Goal: Information Seeking & Learning: Learn about a topic

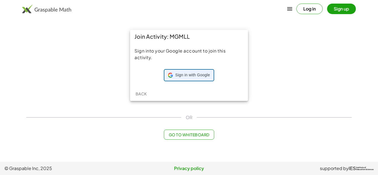
click at [201, 78] on div "Sign in with Google Sign in with Google. Opens in new tab" at bounding box center [189, 75] width 42 height 11
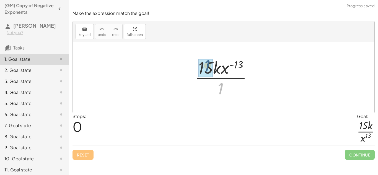
drag, startPoint x: 220, startPoint y: 89, endPoint x: 205, endPoint y: 65, distance: 28.0
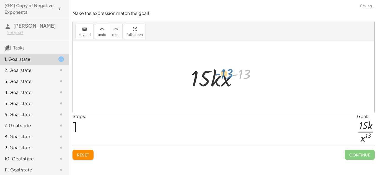
drag, startPoint x: 243, startPoint y: 74, endPoint x: 228, endPoint y: 74, distance: 15.2
click at [228, 74] on div at bounding box center [225, 77] width 75 height 28
drag, startPoint x: 219, startPoint y: 80, endPoint x: 216, endPoint y: 77, distance: 3.7
click at [216, 77] on div at bounding box center [225, 77] width 75 height 28
drag, startPoint x: 219, startPoint y: 79, endPoint x: 219, endPoint y: 100, distance: 20.5
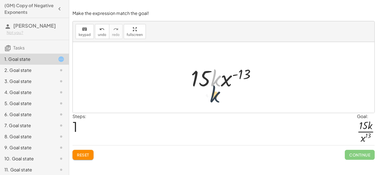
click at [219, 100] on div "· 15 · k · x ( - 13 ) · 1 · k · 15 · k · x ( - 13 )" at bounding box center [224, 77] width 302 height 71
drag, startPoint x: 215, startPoint y: 80, endPoint x: 202, endPoint y: 79, distance: 13.0
click at [202, 79] on div at bounding box center [225, 77] width 75 height 28
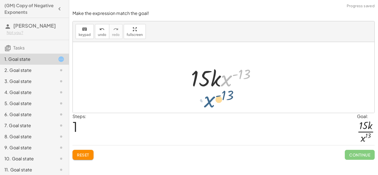
drag, startPoint x: 227, startPoint y: 80, endPoint x: 208, endPoint y: 102, distance: 29.0
click at [208, 102] on div "· 15 · k · x ( - 13 ) · 1 · x ( - 13 ) · 15 · k · x ( - 13 )" at bounding box center [224, 77] width 302 height 71
drag, startPoint x: 227, startPoint y: 76, endPoint x: 173, endPoint y: 102, distance: 60.4
click at [173, 102] on div "· 15 · k · x ( - 13 ) · 1 · x ( - 13 ) · 15 · k · x ( - 13 )" at bounding box center [224, 77] width 302 height 71
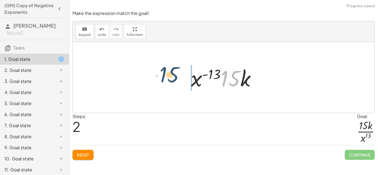
drag, startPoint x: 238, startPoint y: 75, endPoint x: 175, endPoint y: 71, distance: 63.0
click at [175, 71] on div "· 15 · k · x ( - 13 ) · 1 · 15 · k · x ( - 13 ) · 15 · 15 · k · x ( - 13 )" at bounding box center [224, 77] width 302 height 71
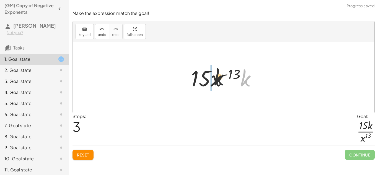
drag, startPoint x: 225, startPoint y: 79, endPoint x: 213, endPoint y: 78, distance: 12.2
click at [213, 78] on div at bounding box center [225, 77] width 75 height 28
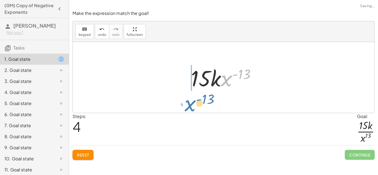
drag, startPoint x: 224, startPoint y: 80, endPoint x: 190, endPoint y: 106, distance: 43.2
click at [190, 106] on div "· 15 · k · x ( - 13 ) · 1 · 15 · k · x ( - 13 ) · x ( - 13 ) · 15 · k · 15 · x …" at bounding box center [224, 77] width 302 height 71
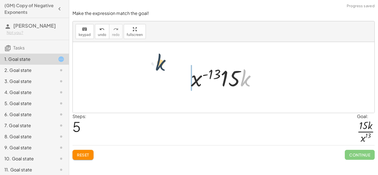
drag, startPoint x: 243, startPoint y: 77, endPoint x: 159, endPoint y: 62, distance: 85.2
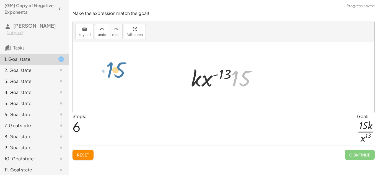
drag, startPoint x: 231, startPoint y: 78, endPoint x: 105, endPoint y: 69, distance: 126.2
click at [105, 69] on div "· 15 · k · x ( - 13 ) · 1 · 15 · k · x ( - 13 ) · x ( - 13 ) · 15 · k · 15 · x …" at bounding box center [224, 77] width 302 height 71
drag, startPoint x: 241, startPoint y: 76, endPoint x: 175, endPoint y: 76, distance: 66.7
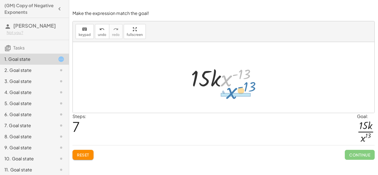
drag, startPoint x: 224, startPoint y: 77, endPoint x: 231, endPoint y: 92, distance: 16.2
click at [231, 92] on div "· 15 · k · x ( - 13 ) · 1 · 15 · k · x ( - 13 ) · x ( - 13 ) · 15 · k · 15 · x …" at bounding box center [224, 77] width 82 height 31
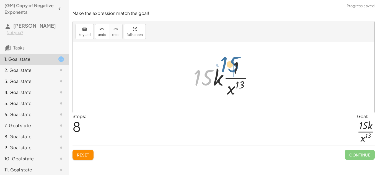
drag, startPoint x: 204, startPoint y: 79, endPoint x: 237, endPoint y: 68, distance: 34.8
click at [237, 68] on div at bounding box center [226, 77] width 70 height 43
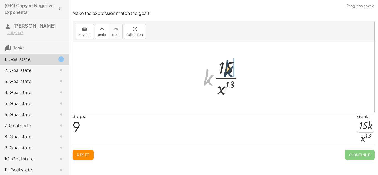
drag, startPoint x: 208, startPoint y: 80, endPoint x: 234, endPoint y: 70, distance: 27.8
click at [234, 70] on div at bounding box center [225, 77] width 50 height 43
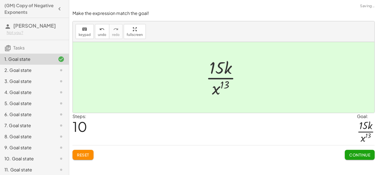
click at [355, 154] on span "Continue" at bounding box center [359, 154] width 21 height 5
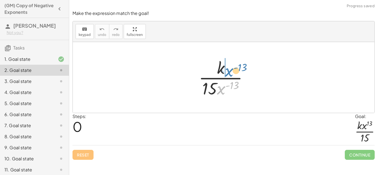
drag, startPoint x: 222, startPoint y: 89, endPoint x: 229, endPoint y: 69, distance: 20.9
click at [229, 69] on div at bounding box center [225, 77] width 59 height 43
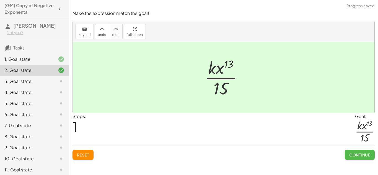
click at [351, 153] on span "Continue" at bounding box center [359, 154] width 21 height 5
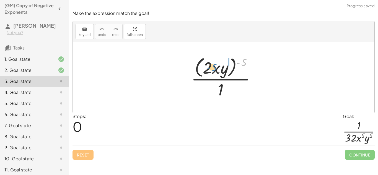
drag, startPoint x: 244, startPoint y: 62, endPoint x: 214, endPoint y: 67, distance: 30.0
click at [214, 67] on div at bounding box center [225, 77] width 74 height 45
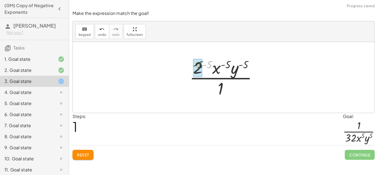
drag, startPoint x: 212, startPoint y: 63, endPoint x: 202, endPoint y: 63, distance: 9.4
click at [202, 63] on div at bounding box center [226, 77] width 78 height 43
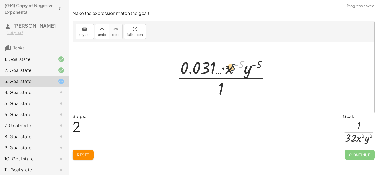
drag, startPoint x: 243, startPoint y: 63, endPoint x: 231, endPoint y: 66, distance: 12.3
click at [231, 66] on div at bounding box center [226, 77] width 104 height 43
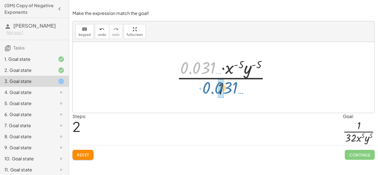
drag, startPoint x: 213, startPoint y: 69, endPoint x: 235, endPoint y: 89, distance: 30.0
click at [235, 89] on div at bounding box center [226, 77] width 104 height 43
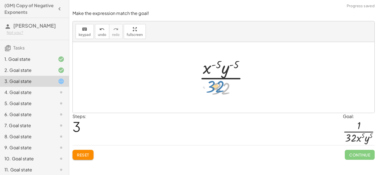
drag, startPoint x: 227, startPoint y: 88, endPoint x: 220, endPoint y: 87, distance: 7.0
click at [220, 87] on div at bounding box center [225, 77] width 59 height 43
drag, startPoint x: 209, startPoint y: 71, endPoint x: 237, endPoint y: 88, distance: 32.9
click at [237, 88] on div at bounding box center [225, 77] width 59 height 43
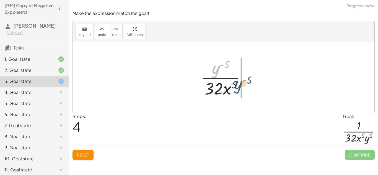
drag, startPoint x: 219, startPoint y: 70, endPoint x: 242, endPoint y: 87, distance: 28.3
click at [242, 87] on div at bounding box center [225, 77] width 55 height 43
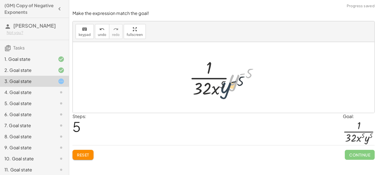
drag, startPoint x: 239, startPoint y: 80, endPoint x: 229, endPoint y: 89, distance: 13.3
click at [229, 89] on div at bounding box center [225, 77] width 79 height 43
drag, startPoint x: 250, startPoint y: 74, endPoint x: 239, endPoint y: 74, distance: 10.5
click at [239, 74] on div at bounding box center [225, 77] width 79 height 43
drag, startPoint x: 235, startPoint y: 79, endPoint x: 214, endPoint y: 87, distance: 21.8
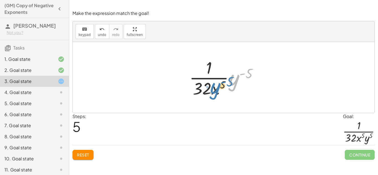
click at [214, 87] on div at bounding box center [225, 77] width 79 height 43
drag, startPoint x: 245, startPoint y: 76, endPoint x: 210, endPoint y: 90, distance: 38.1
click at [210, 90] on div at bounding box center [225, 77] width 79 height 43
drag, startPoint x: 234, startPoint y: 81, endPoint x: 221, endPoint y: 87, distance: 14.4
click at [221, 87] on div at bounding box center [225, 77] width 79 height 43
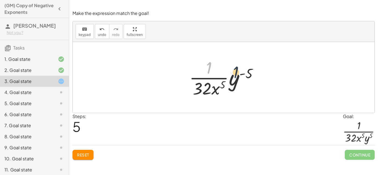
drag, startPoint x: 206, startPoint y: 68, endPoint x: 234, endPoint y: 78, distance: 29.7
click at [234, 78] on div at bounding box center [225, 77] width 79 height 43
drag, startPoint x: 238, startPoint y: 79, endPoint x: 215, endPoint y: 88, distance: 25.1
click at [215, 88] on div at bounding box center [225, 77] width 79 height 43
drag, startPoint x: 250, startPoint y: 72, endPoint x: 205, endPoint y: 90, distance: 48.0
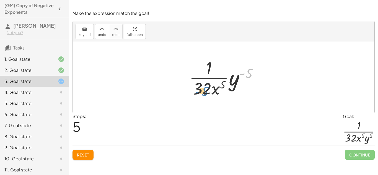
click at [205, 90] on div at bounding box center [225, 77] width 79 height 43
drag, startPoint x: 235, startPoint y: 80, endPoint x: 193, endPoint y: 90, distance: 43.4
click at [193, 90] on div at bounding box center [225, 77] width 79 height 43
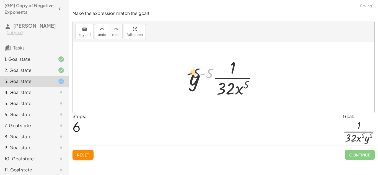
drag, startPoint x: 209, startPoint y: 76, endPoint x: 196, endPoint y: 75, distance: 13.0
click at [196, 75] on div at bounding box center [225, 77] width 79 height 43
drag, startPoint x: 193, startPoint y: 79, endPoint x: 222, endPoint y: 85, distance: 28.7
click at [222, 85] on div at bounding box center [225, 77] width 79 height 43
drag, startPoint x: 234, startPoint y: 70, endPoint x: 193, endPoint y: 76, distance: 40.9
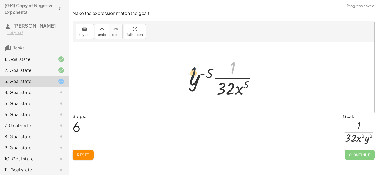
click at [193, 76] on div at bounding box center [225, 77] width 79 height 43
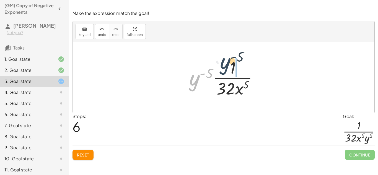
drag, startPoint x: 193, startPoint y: 84, endPoint x: 224, endPoint y: 67, distance: 36.0
click at [224, 67] on div at bounding box center [225, 77] width 79 height 43
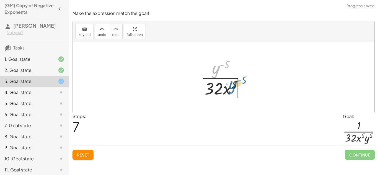
drag, startPoint x: 216, startPoint y: 68, endPoint x: 233, endPoint y: 85, distance: 23.9
click at [233, 85] on div at bounding box center [225, 77] width 55 height 43
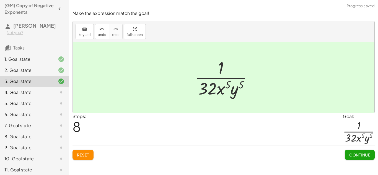
click at [354, 152] on button "Continue" at bounding box center [360, 155] width 30 height 10
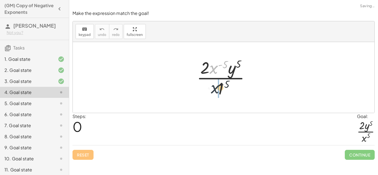
drag, startPoint x: 212, startPoint y: 66, endPoint x: 214, endPoint y: 90, distance: 23.3
click at [214, 90] on div at bounding box center [225, 77] width 63 height 43
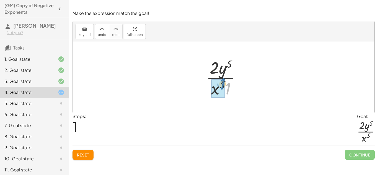
drag, startPoint x: 230, startPoint y: 89, endPoint x: 224, endPoint y: 84, distance: 7.7
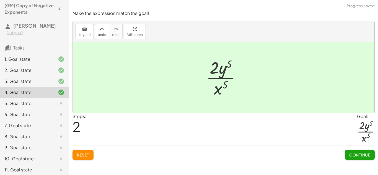
click at [356, 152] on span "Continue" at bounding box center [359, 154] width 21 height 5
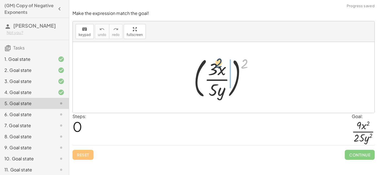
drag, startPoint x: 246, startPoint y: 64, endPoint x: 217, endPoint y: 68, distance: 29.5
click at [217, 68] on div at bounding box center [226, 78] width 70 height 46
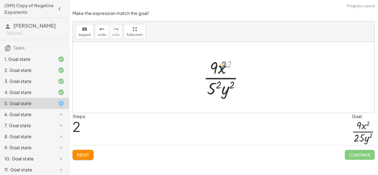
click at [226, 64] on div at bounding box center [226, 77] width 50 height 43
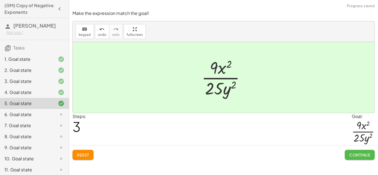
click at [361, 154] on span "Continue" at bounding box center [359, 154] width 21 height 5
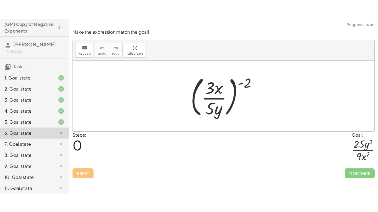
scroll to position [58, 0]
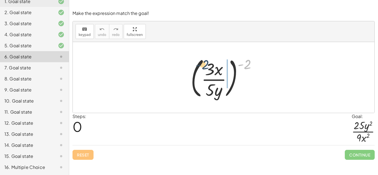
drag, startPoint x: 249, startPoint y: 64, endPoint x: 210, endPoint y: 69, distance: 39.3
click at [210, 69] on div at bounding box center [226, 78] width 76 height 46
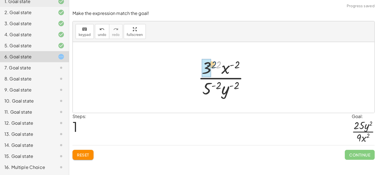
drag, startPoint x: 217, startPoint y: 64, endPoint x: 210, endPoint y: 63, distance: 7.2
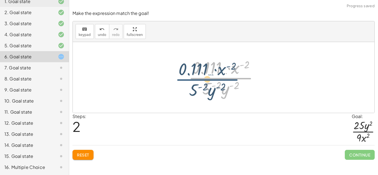
drag, startPoint x: 221, startPoint y: 83, endPoint x: 208, endPoint y: 84, distance: 13.9
click at [208, 84] on div at bounding box center [226, 77] width 80 height 43
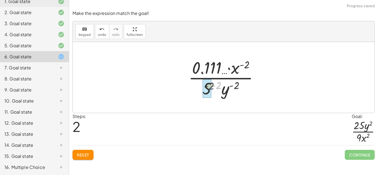
drag, startPoint x: 219, startPoint y: 86, endPoint x: 210, endPoint y: 87, distance: 8.3
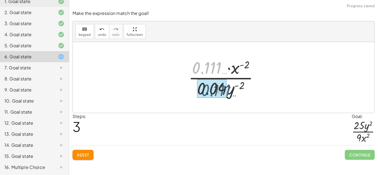
drag, startPoint x: 206, startPoint y: 71, endPoint x: 215, endPoint y: 94, distance: 24.8
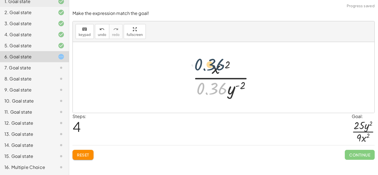
drag, startPoint x: 216, startPoint y: 90, endPoint x: 214, endPoint y: 66, distance: 24.8
click at [214, 66] on div at bounding box center [225, 77] width 71 height 43
drag, startPoint x: 224, startPoint y: 85, endPoint x: 208, endPoint y: 65, distance: 25.7
click at [208, 65] on div at bounding box center [225, 77] width 71 height 43
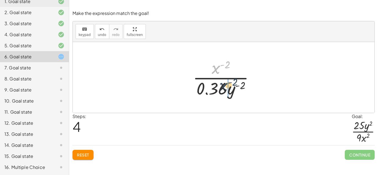
drag, startPoint x: 212, startPoint y: 67, endPoint x: 220, endPoint y: 85, distance: 19.6
click at [220, 85] on div at bounding box center [225, 77] width 71 height 43
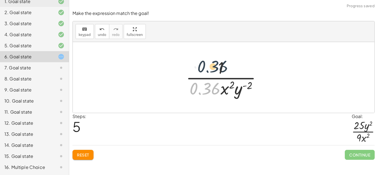
drag, startPoint x: 209, startPoint y: 87, endPoint x: 217, endPoint y: 65, distance: 23.6
click at [217, 65] on div at bounding box center [225, 77] width 85 height 43
drag, startPoint x: 212, startPoint y: 88, endPoint x: 232, endPoint y: 65, distance: 30.6
click at [232, 65] on div at bounding box center [225, 77] width 85 height 43
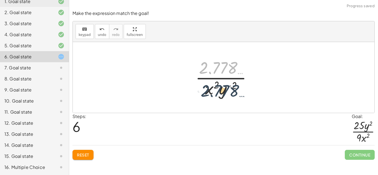
drag, startPoint x: 216, startPoint y: 66, endPoint x: 217, endPoint y: 90, distance: 24.4
click at [217, 90] on div at bounding box center [226, 77] width 66 height 43
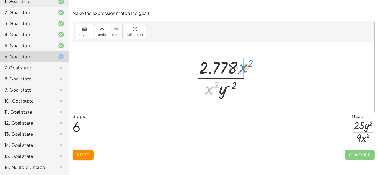
drag, startPoint x: 210, startPoint y: 90, endPoint x: 241, endPoint y: 66, distance: 39.1
click at [241, 66] on div at bounding box center [226, 77] width 66 height 43
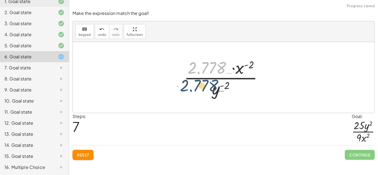
drag, startPoint x: 206, startPoint y: 61, endPoint x: 197, endPoint y: 82, distance: 22.5
click at [197, 82] on div at bounding box center [225, 77] width 89 height 43
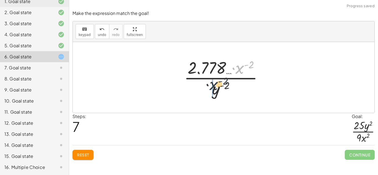
drag, startPoint x: 239, startPoint y: 69, endPoint x: 207, endPoint y: 91, distance: 38.6
click at [207, 91] on div at bounding box center [225, 77] width 89 height 43
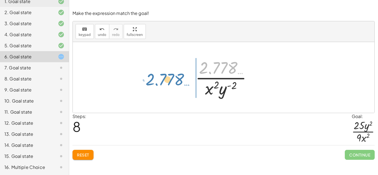
drag, startPoint x: 205, startPoint y: 71, endPoint x: 147, endPoint y: 84, distance: 59.4
click at [147, 84] on div "( · 3 · x · 5 · y ) ( - 2 ) · 3 ( - 2 ) · x ( - 2 ) · 5 ( - 2 ) · y ( - 2 ) · 0…" at bounding box center [224, 77] width 302 height 71
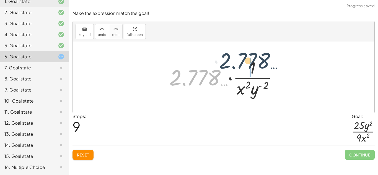
drag, startPoint x: 190, startPoint y: 78, endPoint x: 241, endPoint y: 62, distance: 53.6
click at [241, 62] on div at bounding box center [226, 77] width 118 height 43
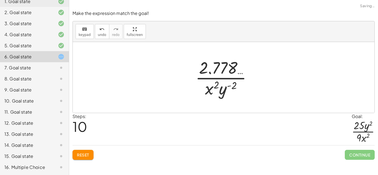
click at [221, 76] on div at bounding box center [226, 77] width 66 height 43
click at [217, 71] on div at bounding box center [226, 77] width 66 height 43
click at [95, 32] on button "undo undo" at bounding box center [102, 31] width 14 height 15
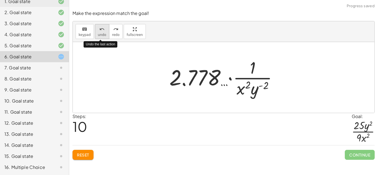
click at [95, 32] on button "undo undo" at bounding box center [102, 31] width 14 height 15
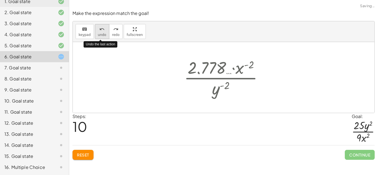
click at [95, 32] on button "undo undo" at bounding box center [102, 31] width 14 height 15
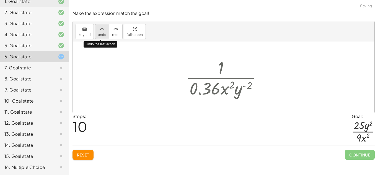
click at [95, 32] on button "undo undo" at bounding box center [102, 31] width 14 height 15
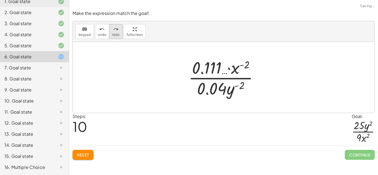
click at [116, 32] on button "redo redo" at bounding box center [116, 31] width 14 height 15
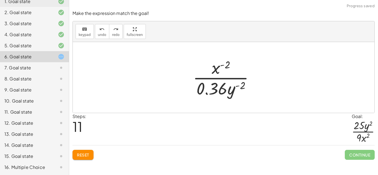
click at [82, 153] on span "Reset" at bounding box center [83, 154] width 12 height 5
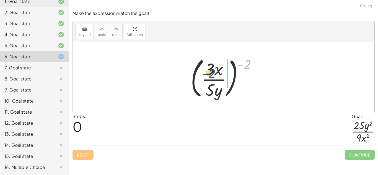
drag, startPoint x: 249, startPoint y: 63, endPoint x: 213, endPoint y: 73, distance: 37.2
click at [213, 73] on div at bounding box center [226, 78] width 76 height 46
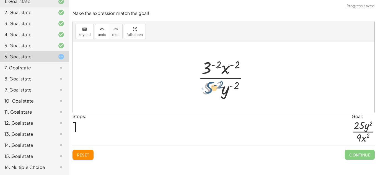
drag, startPoint x: 208, startPoint y: 87, endPoint x: 195, endPoint y: 88, distance: 12.2
click at [195, 88] on div at bounding box center [225, 77] width 61 height 43
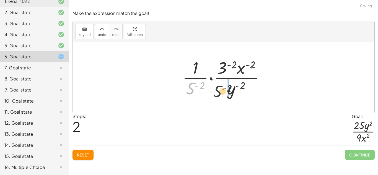
drag, startPoint x: 193, startPoint y: 86, endPoint x: 221, endPoint y: 89, distance: 28.1
click at [221, 89] on div at bounding box center [226, 77] width 92 height 43
click at [102, 27] on icon "undo" at bounding box center [101, 29] width 5 height 7
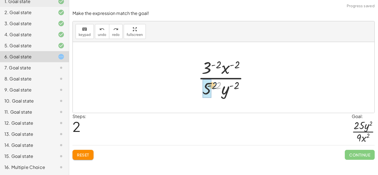
drag, startPoint x: 218, startPoint y: 85, endPoint x: 211, endPoint y: 86, distance: 6.7
click at [211, 86] on div at bounding box center [225, 77] width 61 height 43
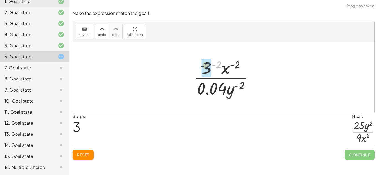
drag, startPoint x: 219, startPoint y: 65, endPoint x: 207, endPoint y: 66, distance: 12.5
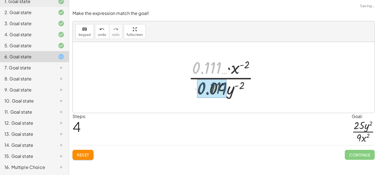
drag, startPoint x: 207, startPoint y: 66, endPoint x: 212, endPoint y: 87, distance: 21.2
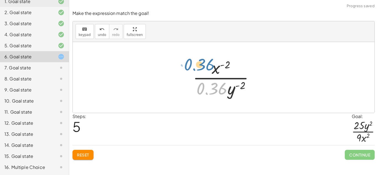
drag, startPoint x: 219, startPoint y: 91, endPoint x: 206, endPoint y: 69, distance: 25.9
click at [206, 69] on div at bounding box center [225, 77] width 71 height 43
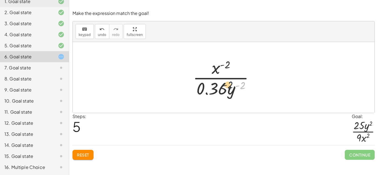
drag, startPoint x: 243, startPoint y: 84, endPoint x: 216, endPoint y: 83, distance: 27.1
click at [216, 83] on div at bounding box center [225, 77] width 71 height 43
drag, startPoint x: 214, startPoint y: 70, endPoint x: 246, endPoint y: 90, distance: 37.9
click at [246, 90] on div at bounding box center [225, 77] width 71 height 43
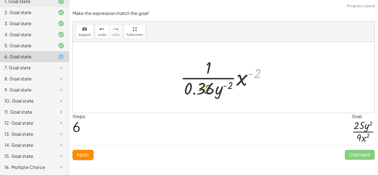
drag, startPoint x: 255, startPoint y: 74, endPoint x: 205, endPoint y: 90, distance: 52.6
click at [205, 90] on div at bounding box center [226, 77] width 96 height 43
click at [84, 157] on span "Reset" at bounding box center [83, 154] width 12 height 5
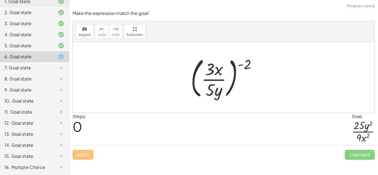
click at [46, 70] on div "7. Goal state" at bounding box center [26, 67] width 45 height 7
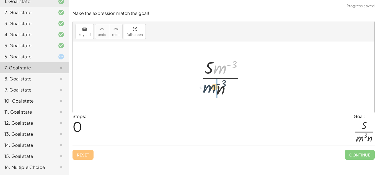
drag, startPoint x: 220, startPoint y: 68, endPoint x: 204, endPoint y: 90, distance: 27.2
click at [204, 90] on div at bounding box center [225, 77] width 55 height 43
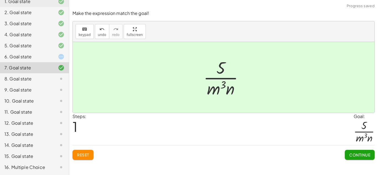
click at [347, 154] on button "Continue" at bounding box center [360, 155] width 30 height 10
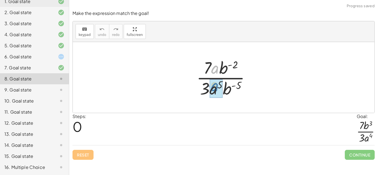
drag, startPoint x: 216, startPoint y: 71, endPoint x: 216, endPoint y: 92, distance: 20.2
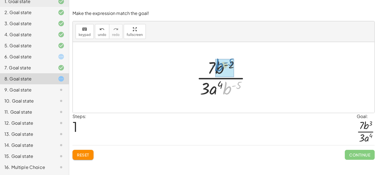
drag, startPoint x: 229, startPoint y: 90, endPoint x: 220, endPoint y: 67, distance: 24.7
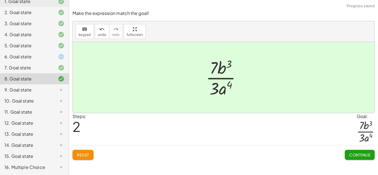
click at [349, 156] on span "Continue" at bounding box center [359, 154] width 21 height 5
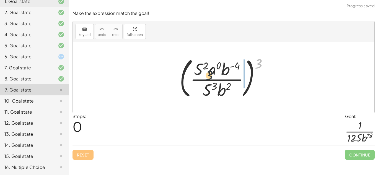
drag, startPoint x: 258, startPoint y: 63, endPoint x: 208, endPoint y: 77, distance: 51.9
click at [208, 77] on div at bounding box center [226, 78] width 98 height 46
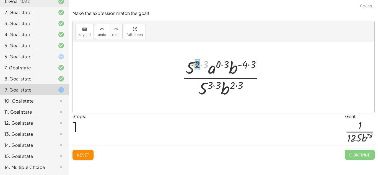
drag, startPoint x: 206, startPoint y: 65, endPoint x: 196, endPoint y: 65, distance: 10.0
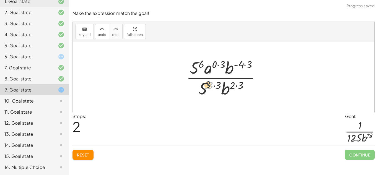
drag, startPoint x: 212, startPoint y: 85, endPoint x: 205, endPoint y: 85, distance: 6.6
click at [205, 85] on div at bounding box center [225, 77] width 84 height 43
drag, startPoint x: 211, startPoint y: 87, endPoint x: 218, endPoint y: 87, distance: 7.5
drag, startPoint x: 216, startPoint y: 86, endPoint x: 208, endPoint y: 86, distance: 7.8
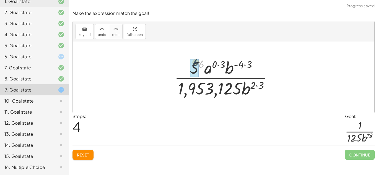
drag, startPoint x: 201, startPoint y: 67, endPoint x: 195, endPoint y: 66, distance: 6.5
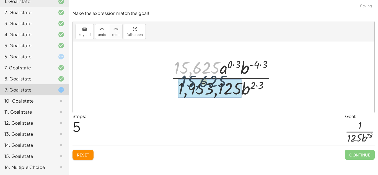
drag, startPoint x: 196, startPoint y: 67, endPoint x: 203, endPoint y: 81, distance: 15.6
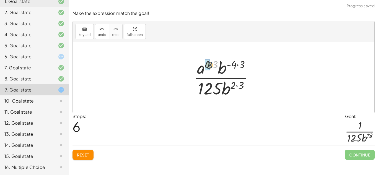
drag, startPoint x: 217, startPoint y: 63, endPoint x: 209, endPoint y: 63, distance: 7.2
drag, startPoint x: 239, startPoint y: 66, endPoint x: 231, endPoint y: 65, distance: 7.8
drag, startPoint x: 244, startPoint y: 84, endPoint x: 237, endPoint y: 84, distance: 6.9
click at [237, 84] on div at bounding box center [225, 77] width 68 height 43
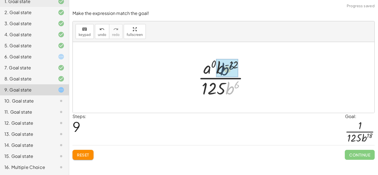
drag, startPoint x: 231, startPoint y: 89, endPoint x: 226, endPoint y: 70, distance: 19.9
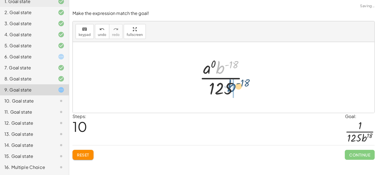
drag, startPoint x: 223, startPoint y: 66, endPoint x: 234, endPoint y: 85, distance: 22.0
click at [234, 85] on div at bounding box center [226, 77] width 58 height 43
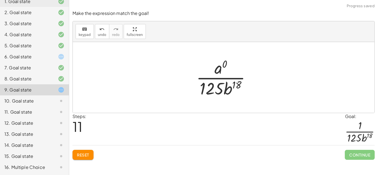
click at [224, 63] on div at bounding box center [225, 77] width 64 height 43
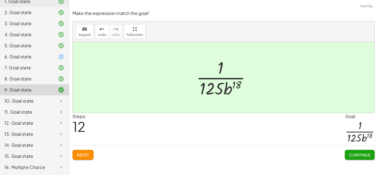
click at [355, 156] on span "Continue" at bounding box center [359, 154] width 21 height 5
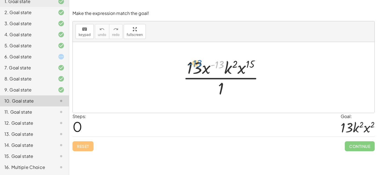
drag, startPoint x: 220, startPoint y: 64, endPoint x: 197, endPoint y: 65, distance: 23.5
click at [197, 65] on div at bounding box center [225, 77] width 90 height 43
drag, startPoint x: 246, startPoint y: 64, endPoint x: 241, endPoint y: 68, distance: 6.5
click at [241, 68] on div at bounding box center [225, 77] width 90 height 43
drag, startPoint x: 193, startPoint y: 65, endPoint x: 200, endPoint y: 94, distance: 29.3
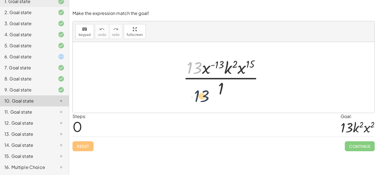
click at [200, 94] on div at bounding box center [225, 77] width 90 height 43
drag, startPoint x: 208, startPoint y: 67, endPoint x: 211, endPoint y: 88, distance: 20.9
click at [211, 88] on div at bounding box center [225, 77] width 90 height 43
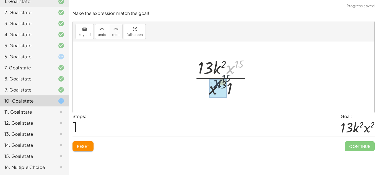
drag, startPoint x: 229, startPoint y: 70, endPoint x: 216, endPoint y: 85, distance: 20.6
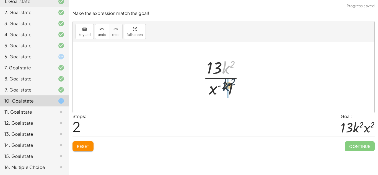
drag, startPoint x: 224, startPoint y: 71, endPoint x: 225, endPoint y: 90, distance: 19.1
click at [225, 90] on div at bounding box center [225, 77] width 51 height 43
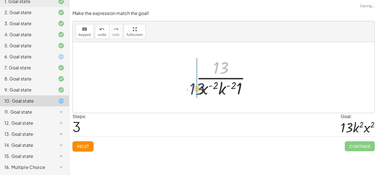
drag, startPoint x: 221, startPoint y: 67, endPoint x: 198, endPoint y: 88, distance: 31.9
click at [198, 88] on div at bounding box center [225, 77] width 64 height 43
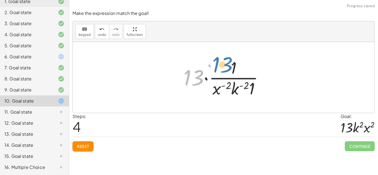
drag, startPoint x: 199, startPoint y: 78, endPoint x: 231, endPoint y: 69, distance: 33.8
click at [231, 69] on div at bounding box center [226, 77] width 90 height 43
drag, startPoint x: 193, startPoint y: 81, endPoint x: 234, endPoint y: 70, distance: 41.7
click at [234, 70] on div at bounding box center [226, 77] width 90 height 43
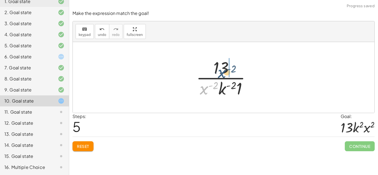
drag, startPoint x: 201, startPoint y: 92, endPoint x: 223, endPoint y: 73, distance: 28.9
click at [223, 73] on div at bounding box center [225, 77] width 64 height 43
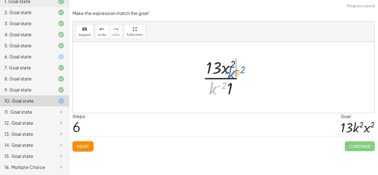
drag, startPoint x: 212, startPoint y: 90, endPoint x: 231, endPoint y: 74, distance: 24.3
click at [231, 74] on div at bounding box center [226, 77] width 52 height 43
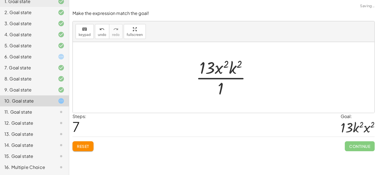
click at [220, 89] on div at bounding box center [225, 77] width 65 height 43
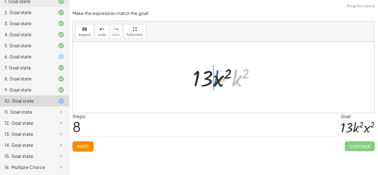
drag, startPoint x: 240, startPoint y: 79, endPoint x: 220, endPoint y: 80, distance: 20.5
click at [220, 80] on div at bounding box center [226, 77] width 72 height 28
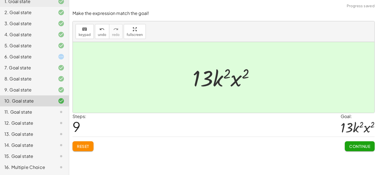
click at [348, 144] on button "Continue" at bounding box center [360, 146] width 30 height 10
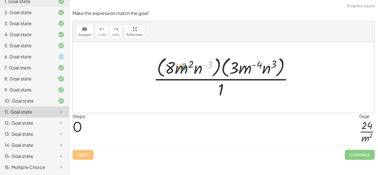
drag, startPoint x: 209, startPoint y: 64, endPoint x: 183, endPoint y: 67, distance: 26.7
click at [183, 67] on div at bounding box center [226, 77] width 150 height 45
drag, startPoint x: 234, startPoint y: 70, endPoint x: 170, endPoint y: 70, distance: 64.2
click at [170, 70] on div at bounding box center [226, 77] width 150 height 45
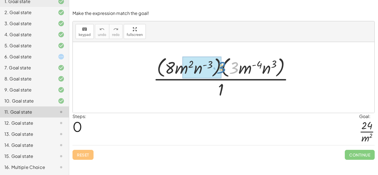
drag, startPoint x: 235, startPoint y: 68, endPoint x: 222, endPoint y: 68, distance: 13.3
click at [222, 68] on div at bounding box center [226, 77] width 150 height 45
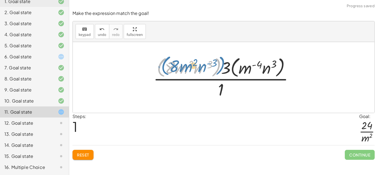
drag, startPoint x: 163, startPoint y: 69, endPoint x: 159, endPoint y: 66, distance: 4.7
click at [159, 66] on div at bounding box center [226, 77] width 150 height 45
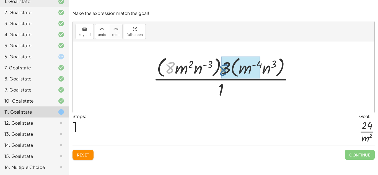
drag, startPoint x: 171, startPoint y: 66, endPoint x: 228, endPoint y: 68, distance: 57.6
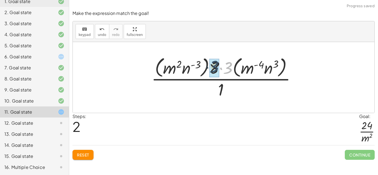
drag, startPoint x: 228, startPoint y: 68, endPoint x: 214, endPoint y: 67, distance: 14.2
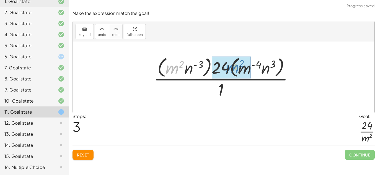
drag, startPoint x: 174, startPoint y: 66, endPoint x: 232, endPoint y: 65, distance: 58.1
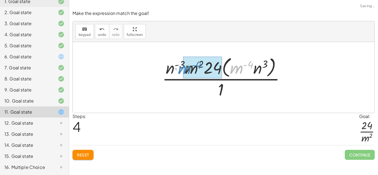
drag, startPoint x: 236, startPoint y: 69, endPoint x: 183, endPoint y: 69, distance: 52.3
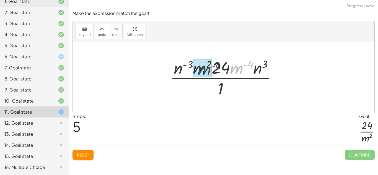
drag, startPoint x: 235, startPoint y: 68, endPoint x: 197, endPoint y: 69, distance: 37.4
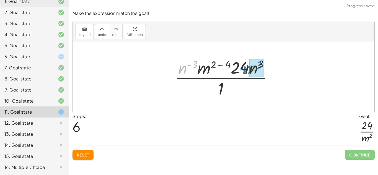
drag, startPoint x: 185, startPoint y: 68, endPoint x: 250, endPoint y: 68, distance: 64.5
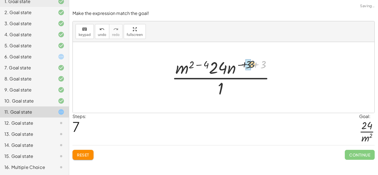
drag, startPoint x: 263, startPoint y: 64, endPoint x: 249, endPoint y: 63, distance: 14.1
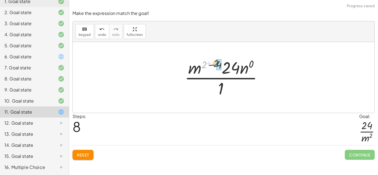
drag, startPoint x: 203, startPoint y: 65, endPoint x: 218, endPoint y: 65, distance: 14.9
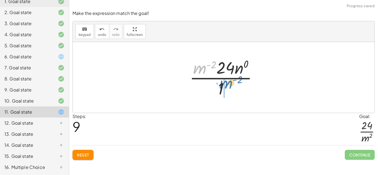
drag, startPoint x: 199, startPoint y: 67, endPoint x: 226, endPoint y: 85, distance: 32.9
click at [226, 85] on div at bounding box center [226, 77] width 78 height 43
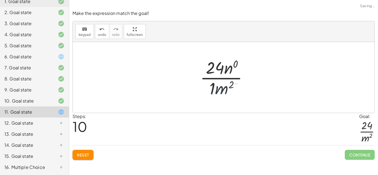
click at [226, 71] on div at bounding box center [225, 77] width 55 height 43
click at [213, 86] on div at bounding box center [226, 77] width 50 height 43
click at [233, 66] on div at bounding box center [226, 77] width 50 height 43
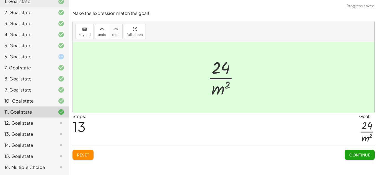
click at [359, 155] on span "Continue" at bounding box center [359, 154] width 21 height 5
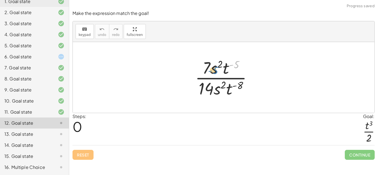
drag, startPoint x: 238, startPoint y: 63, endPoint x: 217, endPoint y: 69, distance: 22.0
click at [217, 69] on div at bounding box center [225, 77] width 67 height 43
drag, startPoint x: 210, startPoint y: 89, endPoint x: 207, endPoint y: 72, distance: 17.2
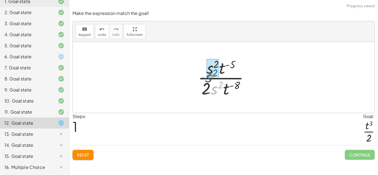
drag, startPoint x: 216, startPoint y: 88, endPoint x: 209, endPoint y: 75, distance: 14.4
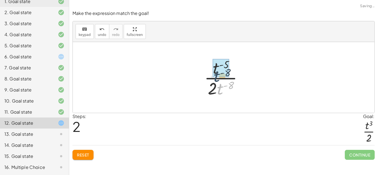
drag, startPoint x: 222, startPoint y: 87, endPoint x: 217, endPoint y: 72, distance: 15.2
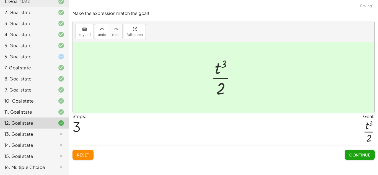
click at [369, 153] on span "Continue" at bounding box center [359, 154] width 21 height 5
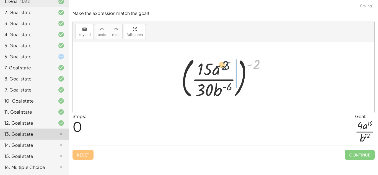
drag, startPoint x: 259, startPoint y: 67, endPoint x: 207, endPoint y: 78, distance: 53.4
click at [207, 78] on div at bounding box center [225, 78] width 94 height 46
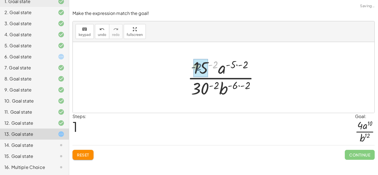
drag, startPoint x: 214, startPoint y: 65, endPoint x: 196, endPoint y: 68, distance: 17.3
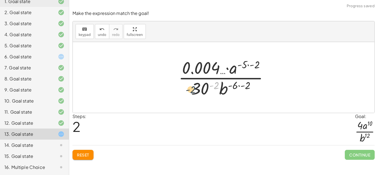
drag, startPoint x: 217, startPoint y: 84, endPoint x: 193, endPoint y: 89, distance: 24.5
click at [193, 89] on div at bounding box center [226, 77] width 100 height 43
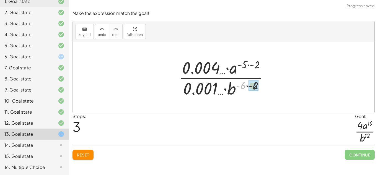
drag, startPoint x: 244, startPoint y: 86, endPoint x: 256, endPoint y: 87, distance: 11.9
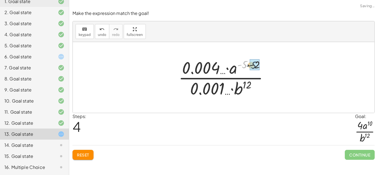
drag, startPoint x: 245, startPoint y: 65, endPoint x: 255, endPoint y: 66, distance: 10.0
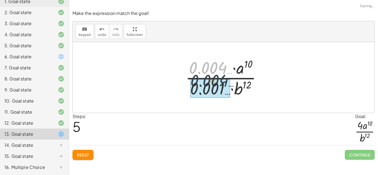
drag, startPoint x: 213, startPoint y: 69, endPoint x: 213, endPoint y: 89, distance: 19.4
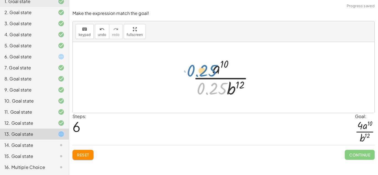
drag, startPoint x: 217, startPoint y: 87, endPoint x: 207, endPoint y: 69, distance: 21.1
click at [207, 69] on div at bounding box center [225, 77] width 70 height 43
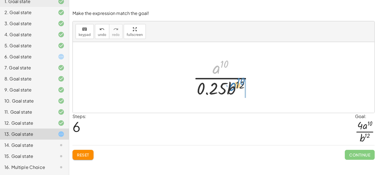
drag, startPoint x: 215, startPoint y: 70, endPoint x: 230, endPoint y: 89, distance: 24.2
click at [230, 89] on div at bounding box center [225, 77] width 70 height 43
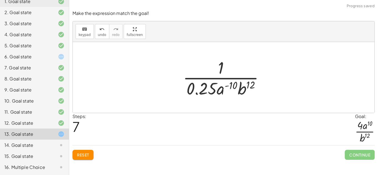
click at [221, 72] on div at bounding box center [225, 77] width 91 height 43
click at [221, 71] on div at bounding box center [225, 77] width 91 height 43
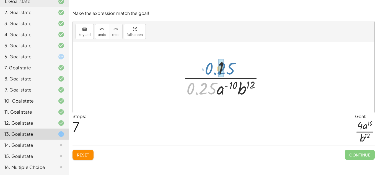
drag, startPoint x: 207, startPoint y: 92, endPoint x: 227, endPoint y: 72, distance: 27.6
click at [227, 72] on div at bounding box center [225, 77] width 91 height 43
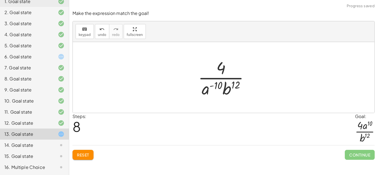
click at [222, 70] on div at bounding box center [225, 77] width 61 height 43
drag, startPoint x: 206, startPoint y: 90, endPoint x: 219, endPoint y: 74, distance: 20.1
click at [219, 74] on div at bounding box center [225, 77] width 61 height 43
drag, startPoint x: 206, startPoint y: 89, endPoint x: 228, endPoint y: 71, distance: 28.7
click at [228, 71] on div at bounding box center [225, 77] width 61 height 43
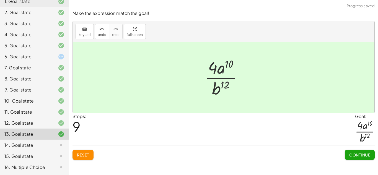
click at [364, 156] on span "Continue" at bounding box center [359, 154] width 21 height 5
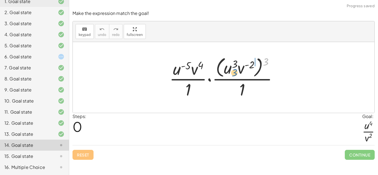
drag, startPoint x: 266, startPoint y: 59, endPoint x: 235, endPoint y: 65, distance: 32.3
click at [235, 65] on div at bounding box center [226, 77] width 118 height 45
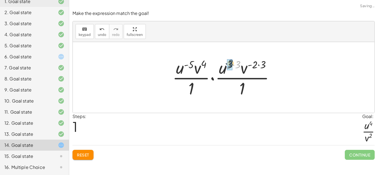
drag, startPoint x: 237, startPoint y: 64, endPoint x: 230, endPoint y: 63, distance: 7.8
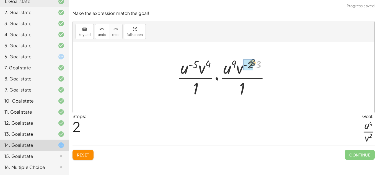
drag, startPoint x: 258, startPoint y: 64, endPoint x: 252, endPoint y: 63, distance: 6.7
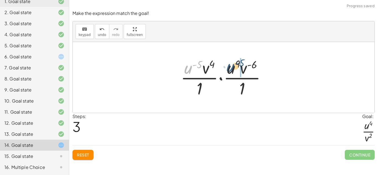
drag, startPoint x: 190, startPoint y: 70, endPoint x: 234, endPoint y: 69, distance: 44.3
click at [234, 69] on div at bounding box center [225, 77] width 95 height 43
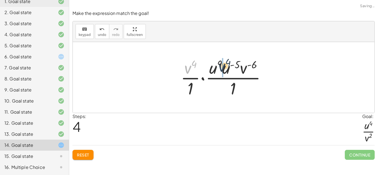
drag, startPoint x: 191, startPoint y: 71, endPoint x: 233, endPoint y: 69, distance: 41.8
click at [233, 69] on div at bounding box center [225, 77] width 95 height 43
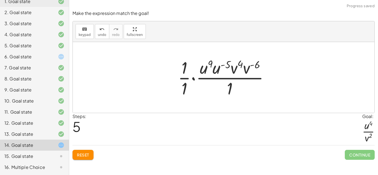
click at [185, 67] on div at bounding box center [225, 77] width 101 height 43
click at [186, 90] on div at bounding box center [225, 77] width 101 height 43
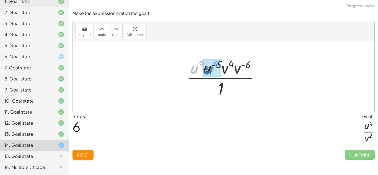
drag, startPoint x: 191, startPoint y: 70, endPoint x: 206, endPoint y: 71, distance: 15.0
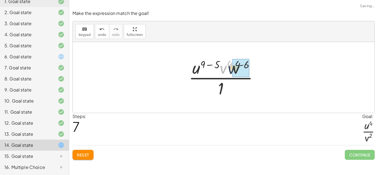
drag, startPoint x: 221, startPoint y: 71, endPoint x: 233, endPoint y: 71, distance: 11.3
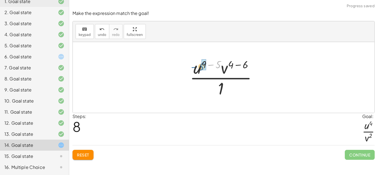
drag, startPoint x: 216, startPoint y: 64, endPoint x: 199, endPoint y: 66, distance: 17.6
click at [199, 66] on div at bounding box center [225, 77] width 77 height 43
drag, startPoint x: 236, startPoint y: 66, endPoint x: 222, endPoint y: 66, distance: 14.1
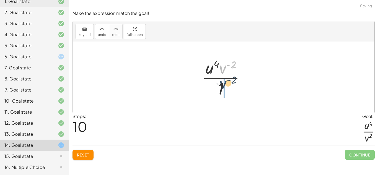
drag, startPoint x: 224, startPoint y: 69, endPoint x: 220, endPoint y: 91, distance: 21.6
click at [220, 91] on div at bounding box center [225, 77] width 53 height 43
click at [215, 88] on div at bounding box center [225, 77] width 41 height 43
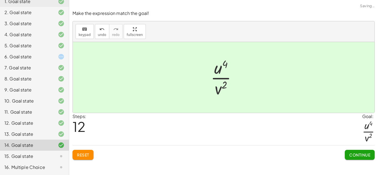
click at [355, 155] on span "Continue" at bounding box center [359, 154] width 21 height 5
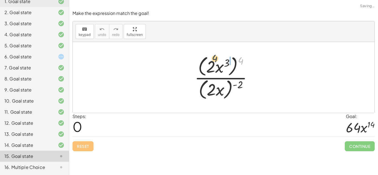
drag, startPoint x: 241, startPoint y: 60, endPoint x: 214, endPoint y: 60, distance: 27.4
click at [214, 60] on div at bounding box center [226, 78] width 68 height 48
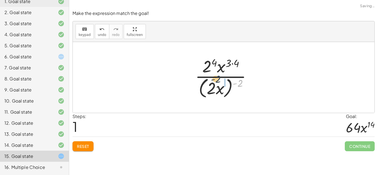
drag, startPoint x: 240, startPoint y: 84, endPoint x: 216, endPoint y: 84, distance: 23.8
click at [216, 84] on div at bounding box center [225, 77] width 66 height 45
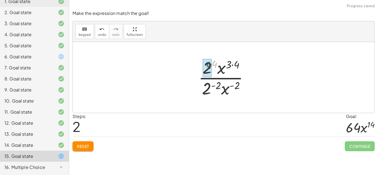
drag, startPoint x: 215, startPoint y: 65, endPoint x: 209, endPoint y: 66, distance: 6.2
drag, startPoint x: 238, startPoint y: 63, endPoint x: 228, endPoint y: 63, distance: 10.2
drag, startPoint x: 220, startPoint y: 82, endPoint x: 210, endPoint y: 86, distance: 10.0
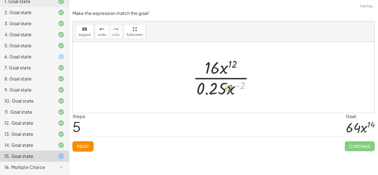
drag, startPoint x: 243, startPoint y: 85, endPoint x: 231, endPoint y: 88, distance: 13.0
click at [231, 88] on div at bounding box center [225, 77] width 71 height 43
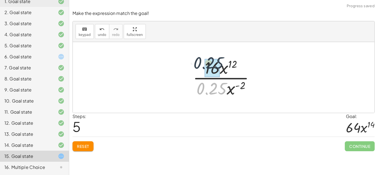
drag, startPoint x: 221, startPoint y: 90, endPoint x: 217, endPoint y: 62, distance: 28.0
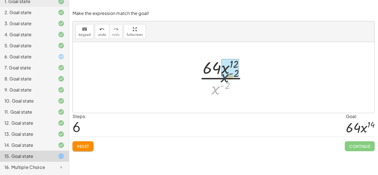
drag, startPoint x: 215, startPoint y: 89, endPoint x: 224, endPoint y: 75, distance: 16.7
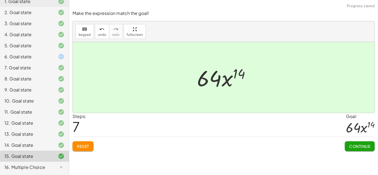
click at [349, 146] on span "Continue" at bounding box center [359, 146] width 21 height 5
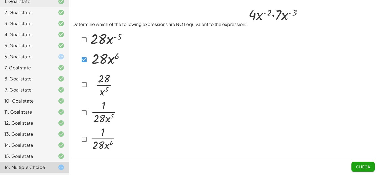
click at [279, 16] on img at bounding box center [273, 16] width 53 height 20
click at [360, 170] on button "Check" at bounding box center [362, 167] width 23 height 10
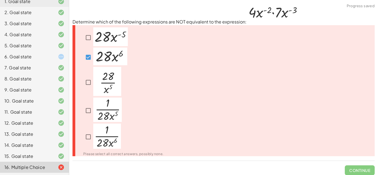
click at [86, 67] on div at bounding box center [102, 82] width 38 height 31
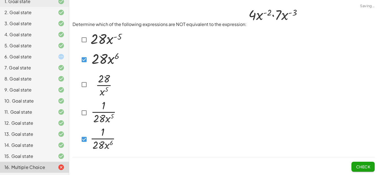
click at [364, 163] on button "Check" at bounding box center [362, 167] width 23 height 10
click at [365, 167] on span "Check" at bounding box center [363, 166] width 14 height 5
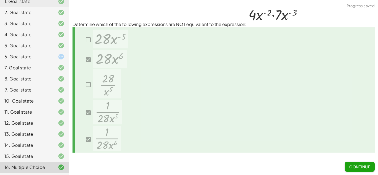
click at [363, 164] on span "Continue" at bounding box center [359, 166] width 21 height 5
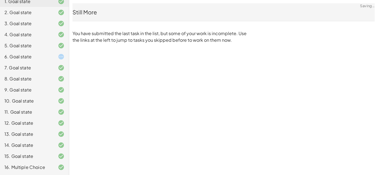
click at [38, 56] on div "6. Goal state" at bounding box center [26, 56] width 45 height 7
click at [52, 51] on div "6. Goal state" at bounding box center [34, 56] width 69 height 11
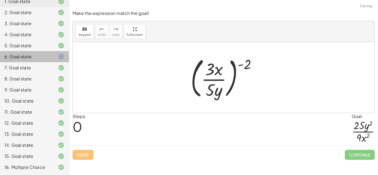
click at [50, 55] on div at bounding box center [56, 56] width 15 height 7
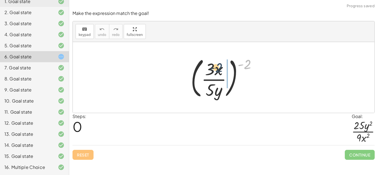
drag, startPoint x: 247, startPoint y: 64, endPoint x: 216, endPoint y: 70, distance: 32.2
click at [216, 70] on div at bounding box center [226, 78] width 76 height 46
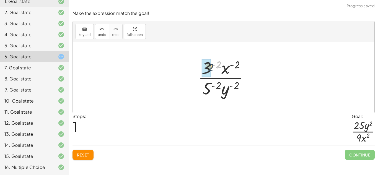
drag, startPoint x: 218, startPoint y: 65, endPoint x: 210, endPoint y: 68, distance: 7.9
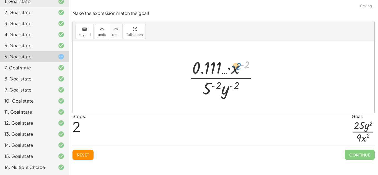
drag, startPoint x: 247, startPoint y: 64, endPoint x: 241, endPoint y: 65, distance: 6.1
click at [241, 65] on div at bounding box center [226, 77] width 80 height 43
click at [103, 34] on span "undo" at bounding box center [102, 35] width 8 height 4
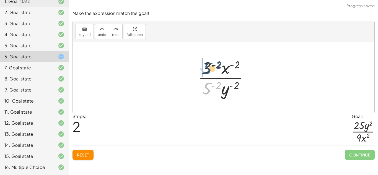
drag, startPoint x: 204, startPoint y: 84, endPoint x: 204, endPoint y: 63, distance: 21.3
click at [204, 63] on div at bounding box center [225, 77] width 61 height 43
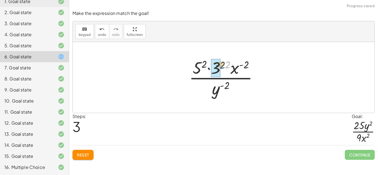
drag, startPoint x: 229, startPoint y: 63, endPoint x: 222, endPoint y: 63, distance: 7.2
click at [222, 63] on div at bounding box center [225, 77] width 79 height 43
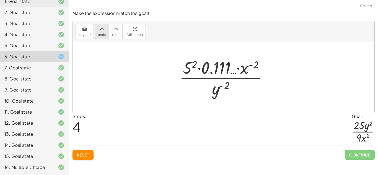
click at [102, 32] on icon "undo" at bounding box center [101, 29] width 5 height 7
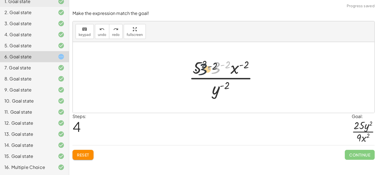
drag, startPoint x: 216, startPoint y: 66, endPoint x: 197, endPoint y: 67, distance: 18.3
click at [197, 67] on div at bounding box center [225, 77] width 79 height 43
drag, startPoint x: 214, startPoint y: 68, endPoint x: 193, endPoint y: 68, distance: 21.0
drag, startPoint x: 221, startPoint y: 68, endPoint x: 200, endPoint y: 69, distance: 20.8
click at [200, 69] on div at bounding box center [225, 77] width 79 height 43
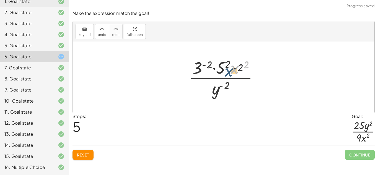
drag, startPoint x: 235, startPoint y: 70, endPoint x: 227, endPoint y: 77, distance: 10.8
click at [230, 72] on div at bounding box center [225, 77] width 79 height 43
drag, startPoint x: 228, startPoint y: 64, endPoint x: 217, endPoint y: 64, distance: 10.2
drag, startPoint x: 208, startPoint y: 63, endPoint x: 196, endPoint y: 65, distance: 12.5
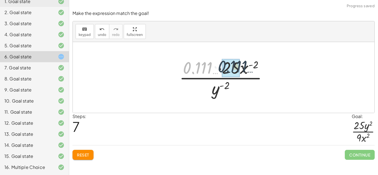
drag, startPoint x: 199, startPoint y: 68, endPoint x: 236, endPoint y: 67, distance: 36.3
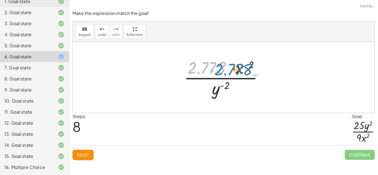
drag, startPoint x: 216, startPoint y: 65, endPoint x: 241, endPoint y: 66, distance: 25.2
click at [241, 66] on div at bounding box center [225, 77] width 89 height 43
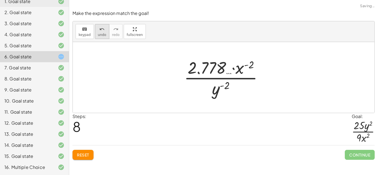
click at [100, 27] on icon "undo" at bounding box center [101, 29] width 5 height 7
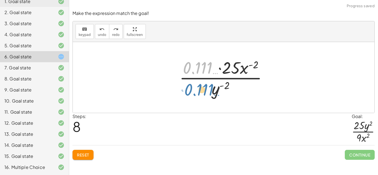
drag, startPoint x: 206, startPoint y: 71, endPoint x: 208, endPoint y: 93, distance: 21.9
click at [208, 93] on div at bounding box center [226, 77] width 98 height 43
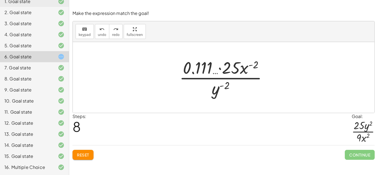
click at [237, 72] on div at bounding box center [226, 77] width 98 height 43
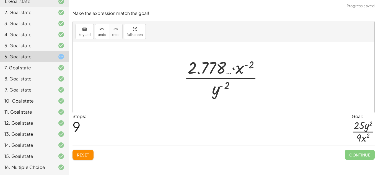
click at [216, 67] on div at bounding box center [225, 77] width 89 height 43
drag, startPoint x: 243, startPoint y: 71, endPoint x: 210, endPoint y: 92, distance: 39.0
click at [210, 92] on div at bounding box center [225, 77] width 89 height 43
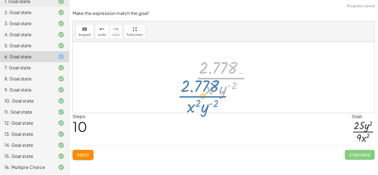
drag, startPoint x: 222, startPoint y: 75, endPoint x: 204, endPoint y: 92, distance: 24.3
click at [204, 92] on div at bounding box center [226, 77] width 66 height 43
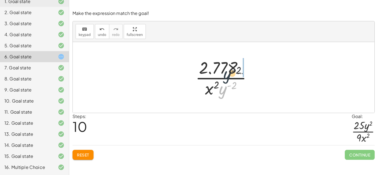
drag, startPoint x: 221, startPoint y: 98, endPoint x: 227, endPoint y: 77, distance: 22.4
click at [227, 77] on div at bounding box center [226, 77] width 66 height 43
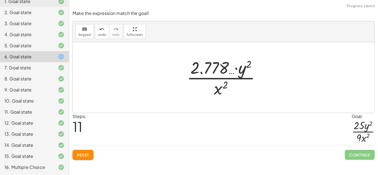
click at [81, 153] on span "Reset" at bounding box center [83, 154] width 12 height 5
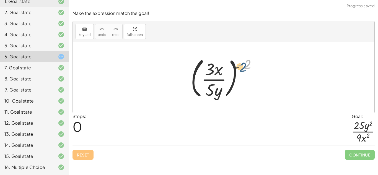
drag, startPoint x: 248, startPoint y: 68, endPoint x: 253, endPoint y: 77, distance: 10.5
click at [253, 77] on div at bounding box center [226, 78] width 76 height 46
drag, startPoint x: 212, startPoint y: 90, endPoint x: 210, endPoint y: 67, distance: 22.8
click at [210, 67] on div at bounding box center [226, 78] width 76 height 46
drag, startPoint x: 210, startPoint y: 92, endPoint x: 214, endPoint y: 65, distance: 27.4
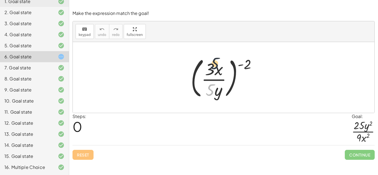
click at [214, 65] on div at bounding box center [226, 78] width 76 height 46
drag, startPoint x: 212, startPoint y: 64, endPoint x: 218, endPoint y: 89, distance: 25.2
click at [218, 89] on div at bounding box center [226, 78] width 76 height 46
drag, startPoint x: 245, startPoint y: 62, endPoint x: 222, endPoint y: 77, distance: 27.5
click at [222, 77] on div at bounding box center [226, 78] width 76 height 46
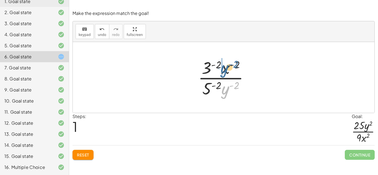
drag, startPoint x: 225, startPoint y: 87, endPoint x: 223, endPoint y: 63, distance: 24.1
click at [223, 63] on div at bounding box center [225, 77] width 61 height 43
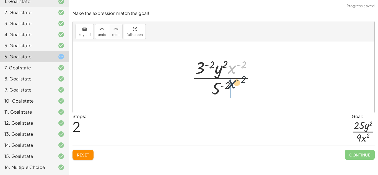
drag, startPoint x: 230, startPoint y: 66, endPoint x: 228, endPoint y: 84, distance: 17.8
click at [228, 84] on div at bounding box center [226, 77] width 74 height 43
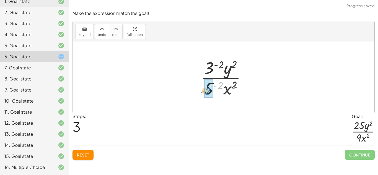
drag, startPoint x: 219, startPoint y: 85, endPoint x: 209, endPoint y: 90, distance: 11.8
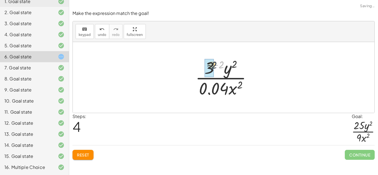
drag, startPoint x: 220, startPoint y: 66, endPoint x: 212, endPoint y: 67, distance: 8.3
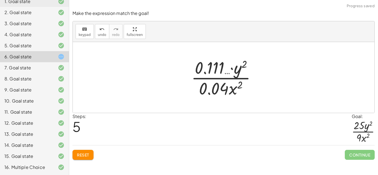
click at [214, 68] on div at bounding box center [225, 77] width 75 height 43
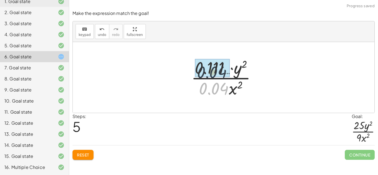
drag, startPoint x: 220, startPoint y: 85, endPoint x: 216, endPoint y: 61, distance: 24.7
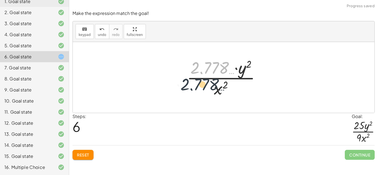
drag, startPoint x: 217, startPoint y: 64, endPoint x: 206, endPoint y: 84, distance: 23.2
click at [206, 84] on div at bounding box center [226, 77] width 84 height 43
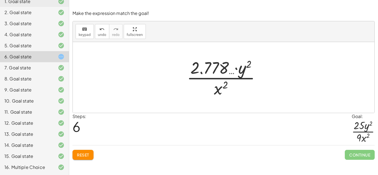
click at [87, 154] on span "Reset" at bounding box center [83, 154] width 12 height 5
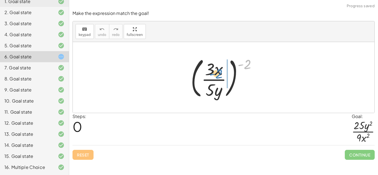
drag, startPoint x: 248, startPoint y: 65, endPoint x: 221, endPoint y: 76, distance: 29.2
click at [221, 76] on div at bounding box center [226, 78] width 76 height 46
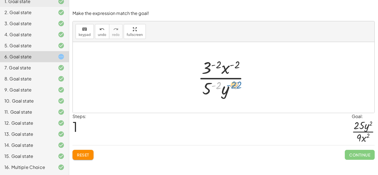
drag, startPoint x: 219, startPoint y: 84, endPoint x: 237, endPoint y: 85, distance: 17.5
click at [237, 85] on div at bounding box center [225, 77] width 61 height 43
drag, startPoint x: 237, startPoint y: 85, endPoint x: 198, endPoint y: 89, distance: 38.9
click at [198, 89] on div at bounding box center [225, 77] width 61 height 43
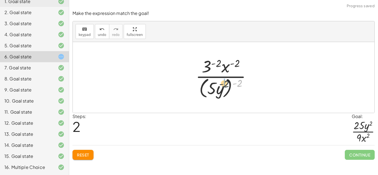
drag, startPoint x: 239, startPoint y: 83, endPoint x: 225, endPoint y: 84, distance: 14.1
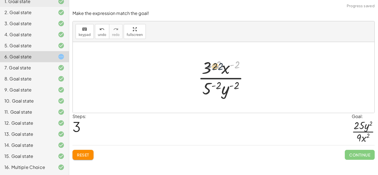
drag, startPoint x: 237, startPoint y: 62, endPoint x: 220, endPoint y: 64, distance: 17.3
click at [220, 64] on div at bounding box center [225, 77] width 61 height 43
drag, startPoint x: 238, startPoint y: 64, endPoint x: 206, endPoint y: 69, distance: 32.4
click at [206, 69] on div at bounding box center [225, 77] width 61 height 43
drag, startPoint x: 205, startPoint y: 69, endPoint x: 225, endPoint y: 69, distance: 19.6
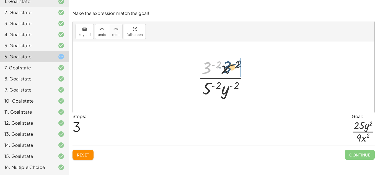
click at [225, 69] on div at bounding box center [225, 77] width 61 height 43
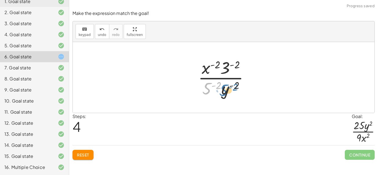
drag, startPoint x: 206, startPoint y: 88, endPoint x: 223, endPoint y: 90, distance: 17.0
click at [223, 90] on div at bounding box center [225, 77] width 61 height 43
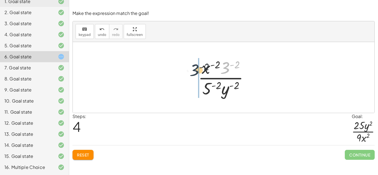
drag, startPoint x: 227, startPoint y: 68, endPoint x: 196, endPoint y: 71, distance: 31.6
click at [196, 71] on div at bounding box center [225, 77] width 61 height 43
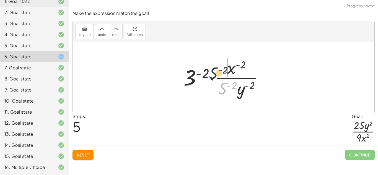
drag, startPoint x: 222, startPoint y: 89, endPoint x: 210, endPoint y: 71, distance: 21.4
click at [210, 71] on div at bounding box center [225, 77] width 90 height 43
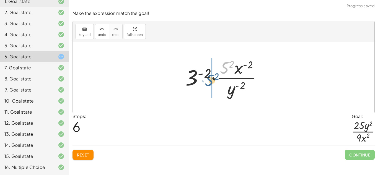
drag, startPoint x: 221, startPoint y: 69, endPoint x: 203, endPoint y: 79, distance: 20.0
click at [203, 79] on div at bounding box center [225, 77] width 87 height 43
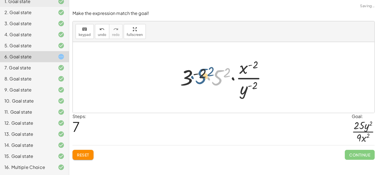
drag, startPoint x: 219, startPoint y: 79, endPoint x: 230, endPoint y: 81, distance: 10.6
click at [230, 81] on div at bounding box center [225, 77] width 97 height 43
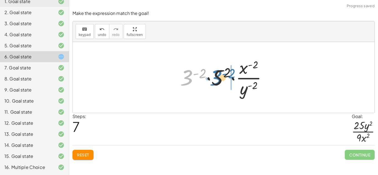
drag, startPoint x: 186, startPoint y: 77, endPoint x: 216, endPoint y: 77, distance: 29.3
click at [216, 77] on div at bounding box center [225, 77] width 97 height 43
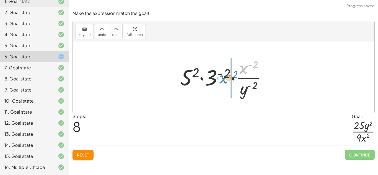
drag, startPoint x: 241, startPoint y: 69, endPoint x: 221, endPoint y: 79, distance: 22.4
click at [221, 79] on div at bounding box center [225, 77] width 97 height 43
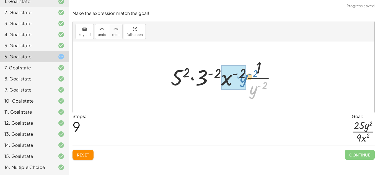
drag, startPoint x: 256, startPoint y: 90, endPoint x: 220, endPoint y: 73, distance: 39.7
click at [220, 73] on div at bounding box center [225, 77] width 115 height 43
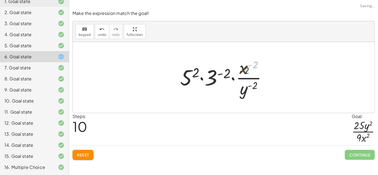
drag, startPoint x: 254, startPoint y: 63, endPoint x: 245, endPoint y: 70, distance: 11.4
click at [245, 70] on div at bounding box center [225, 77] width 97 height 43
drag, startPoint x: 244, startPoint y: 69, endPoint x: 246, endPoint y: 92, distance: 23.3
click at [246, 92] on div at bounding box center [225, 77] width 97 height 43
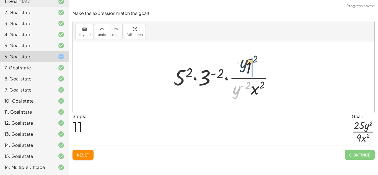
drag, startPoint x: 238, startPoint y: 93, endPoint x: 246, endPoint y: 66, distance: 27.9
click at [246, 66] on div at bounding box center [226, 77] width 110 height 43
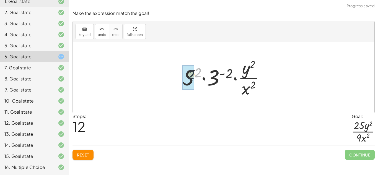
drag, startPoint x: 199, startPoint y: 72, endPoint x: 190, endPoint y: 75, distance: 9.8
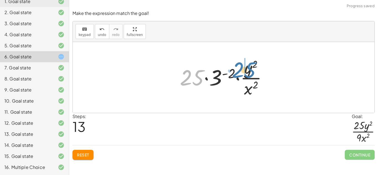
drag, startPoint x: 188, startPoint y: 77, endPoint x: 240, endPoint y: 69, distance: 52.7
click at [240, 69] on div at bounding box center [225, 77] width 97 height 43
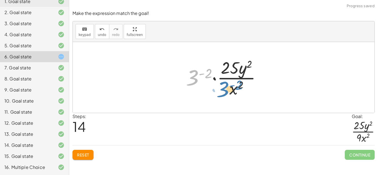
drag, startPoint x: 198, startPoint y: 79, endPoint x: 227, endPoint y: 89, distance: 31.3
click at [227, 89] on div at bounding box center [225, 77] width 85 height 43
drag, startPoint x: 211, startPoint y: 74, endPoint x: 197, endPoint y: 77, distance: 13.5
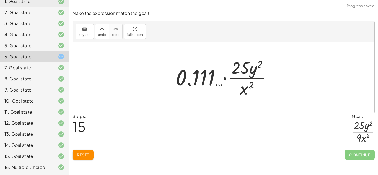
click at [201, 80] on div at bounding box center [226, 77] width 106 height 43
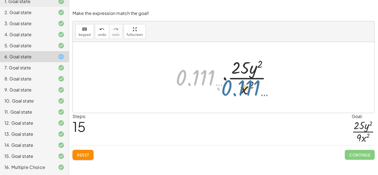
drag, startPoint x: 203, startPoint y: 79, endPoint x: 248, endPoint y: 90, distance: 46.8
click at [248, 90] on div at bounding box center [226, 77] width 106 height 43
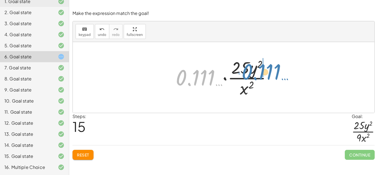
drag, startPoint x: 193, startPoint y: 75, endPoint x: 259, endPoint y: 69, distance: 66.1
click at [259, 69] on div at bounding box center [226, 77] width 106 height 43
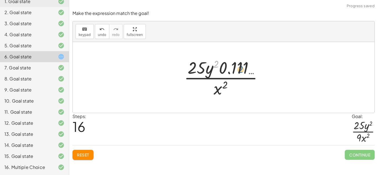
drag, startPoint x: 216, startPoint y: 64, endPoint x: 255, endPoint y: 72, distance: 39.4
click at [255, 72] on div at bounding box center [225, 77] width 89 height 43
drag, startPoint x: 218, startPoint y: 88, endPoint x: 234, endPoint y: 58, distance: 33.8
click at [234, 58] on div at bounding box center [225, 77] width 89 height 43
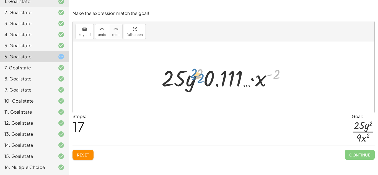
drag, startPoint x: 274, startPoint y: 75, endPoint x: 199, endPoint y: 79, distance: 75.6
click at [199, 79] on div at bounding box center [226, 77] width 134 height 28
click at [275, 74] on div at bounding box center [226, 77] width 134 height 28
click at [216, 76] on div at bounding box center [226, 77] width 134 height 28
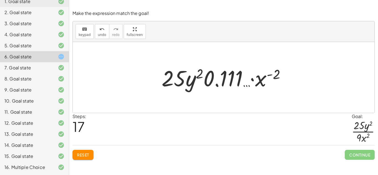
click at [216, 76] on div at bounding box center [226, 77] width 134 height 28
drag, startPoint x: 278, startPoint y: 76, endPoint x: 230, endPoint y: 79, distance: 48.3
click at [230, 79] on div at bounding box center [226, 77] width 134 height 28
click at [92, 152] on button "Reset" at bounding box center [82, 155] width 21 height 10
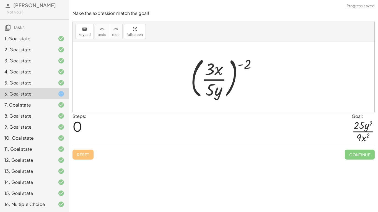
scroll to position [20, 0]
click at [28, 8] on span "[PERSON_NAME]" at bounding box center [34, 5] width 43 height 6
drag, startPoint x: 247, startPoint y: 64, endPoint x: 215, endPoint y: 77, distance: 34.5
click at [215, 77] on div at bounding box center [226, 78] width 76 height 46
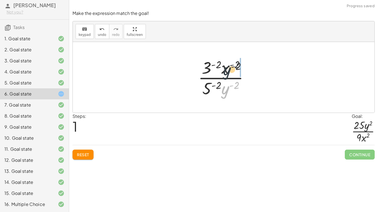
drag, startPoint x: 226, startPoint y: 90, endPoint x: 227, endPoint y: 68, distance: 22.2
click at [227, 68] on div at bounding box center [225, 77] width 61 height 43
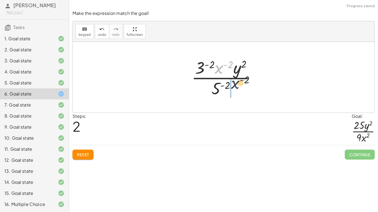
drag, startPoint x: 221, startPoint y: 69, endPoint x: 238, endPoint y: 85, distance: 23.3
click at [238, 85] on div at bounding box center [226, 77] width 74 height 43
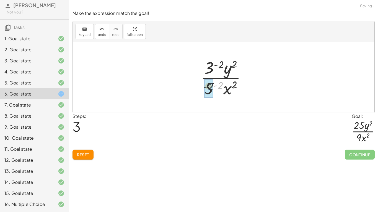
drag, startPoint x: 220, startPoint y: 85, endPoint x: 209, endPoint y: 86, distance: 11.4
drag, startPoint x: 219, startPoint y: 65, endPoint x: 217, endPoint y: 92, distance: 27.8
click at [217, 92] on div at bounding box center [226, 77] width 66 height 43
click at [100, 35] on span "undo" at bounding box center [102, 35] width 8 height 4
drag, startPoint x: 209, startPoint y: 87, endPoint x: 207, endPoint y: 68, distance: 19.4
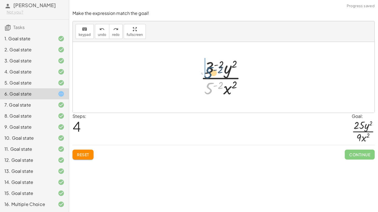
click at [207, 68] on div at bounding box center [225, 77] width 55 height 43
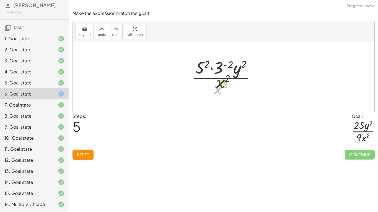
drag, startPoint x: 216, startPoint y: 88, endPoint x: 223, endPoint y: 69, distance: 19.7
click at [223, 69] on div at bounding box center [226, 77] width 74 height 43
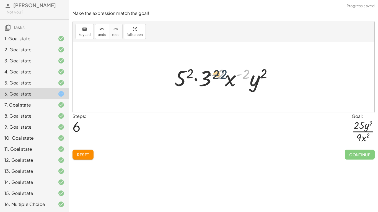
drag, startPoint x: 245, startPoint y: 74, endPoint x: 222, endPoint y: 74, distance: 23.0
click at [222, 74] on div at bounding box center [226, 77] width 108 height 28
drag, startPoint x: 244, startPoint y: 73, endPoint x: 229, endPoint y: 81, distance: 17.6
click at [229, 81] on div at bounding box center [226, 77] width 108 height 28
drag, startPoint x: 190, startPoint y: 75, endPoint x: 221, endPoint y: 77, distance: 30.8
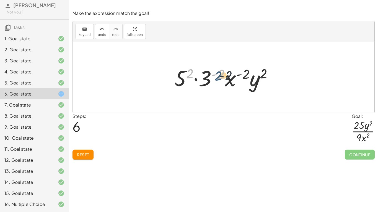
click at [221, 77] on div at bounding box center [226, 77] width 108 height 28
drag, startPoint x: 209, startPoint y: 79, endPoint x: 184, endPoint y: 77, distance: 25.2
click at [184, 77] on div at bounding box center [226, 77] width 108 height 28
drag, startPoint x: 182, startPoint y: 78, endPoint x: 229, endPoint y: 80, distance: 47.6
click at [229, 80] on div at bounding box center [226, 77] width 108 height 28
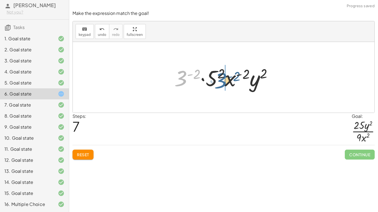
drag, startPoint x: 183, startPoint y: 79, endPoint x: 226, endPoint y: 80, distance: 43.5
click at [226, 80] on div at bounding box center [226, 77] width 108 height 28
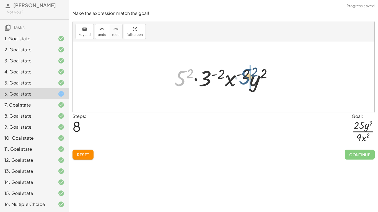
drag, startPoint x: 183, startPoint y: 79, endPoint x: 248, endPoint y: 77, distance: 64.5
click at [248, 77] on div at bounding box center [226, 77] width 108 height 28
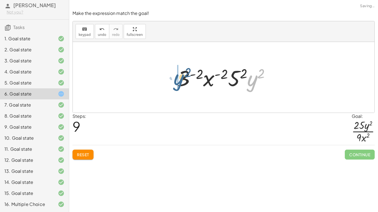
drag, startPoint x: 254, startPoint y: 82, endPoint x: 177, endPoint y: 81, distance: 76.9
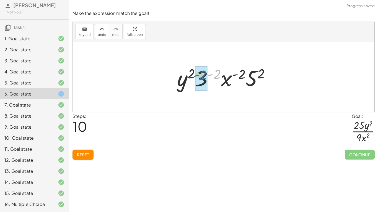
drag, startPoint x: 219, startPoint y: 75, endPoint x: 204, endPoint y: 76, distance: 14.4
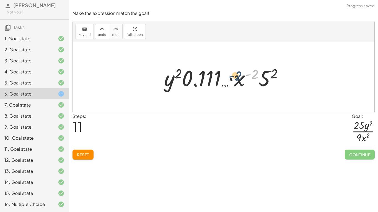
drag, startPoint x: 256, startPoint y: 72, endPoint x: 240, endPoint y: 74, distance: 16.7
click at [240, 74] on div at bounding box center [225, 77] width 129 height 28
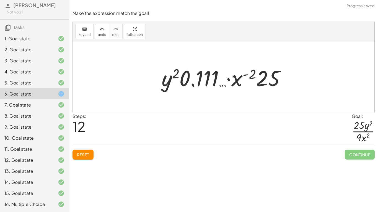
click at [201, 77] on div at bounding box center [226, 77] width 134 height 28
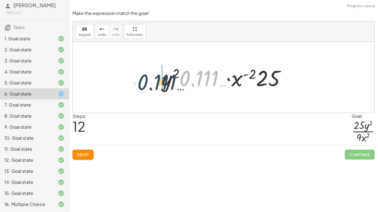
drag, startPoint x: 173, startPoint y: 82, endPoint x: 168, endPoint y: 81, distance: 5.0
click at [168, 81] on div at bounding box center [226, 77] width 134 height 28
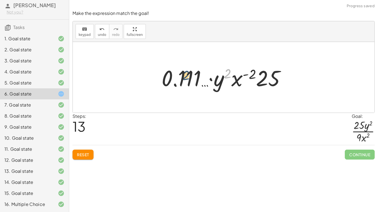
drag, startPoint x: 227, startPoint y: 75, endPoint x: 182, endPoint y: 78, distance: 45.2
click at [182, 78] on div at bounding box center [226, 77] width 134 height 28
click at [82, 159] on button "Reset" at bounding box center [82, 155] width 21 height 10
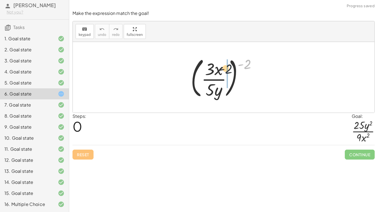
drag, startPoint x: 248, startPoint y: 63, endPoint x: 228, endPoint y: 68, distance: 20.6
click at [228, 68] on div at bounding box center [226, 78] width 76 height 46
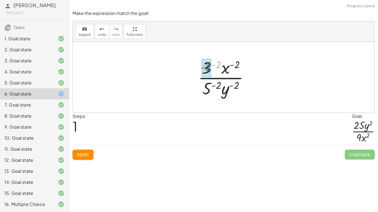
drag, startPoint x: 218, startPoint y: 66, endPoint x: 208, endPoint y: 68, distance: 10.9
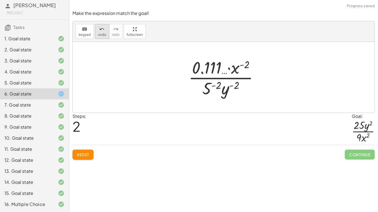
click at [103, 33] on span "undo" at bounding box center [102, 35] width 8 height 4
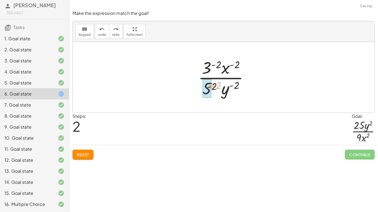
drag, startPoint x: 219, startPoint y: 84, endPoint x: 207, endPoint y: 87, distance: 12.5
click at [103, 34] on span "undo" at bounding box center [102, 35] width 8 height 4
drag, startPoint x: 209, startPoint y: 87, endPoint x: 158, endPoint y: 74, distance: 52.7
drag, startPoint x: 206, startPoint y: 70, endPoint x: 184, endPoint y: 80, distance: 24.0
click at [184, 80] on div "( · 3 · x · 5 · y ) ( - 2 ) · 3 ( - 2 ) · 3 ( - 2 ) · x ( - 2 ) · 5 ( - 2 ) · y…" at bounding box center [224, 77] width 302 height 71
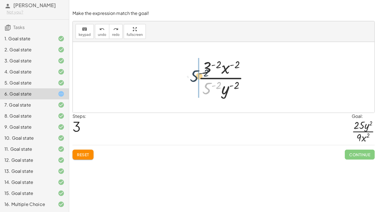
drag, startPoint x: 204, startPoint y: 89, endPoint x: 188, endPoint y: 77, distance: 20.5
click at [188, 77] on div "( · 3 · x · 5 · y ) ( - 2 ) · 5 ( - 2 ) · 3 ( - 2 ) · x ( - 2 ) · 5 ( - 2 ) · y…" at bounding box center [224, 77] width 302 height 71
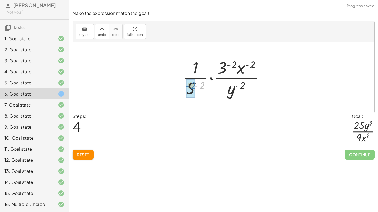
drag, startPoint x: 202, startPoint y: 88, endPoint x: 192, endPoint y: 90, distance: 10.5
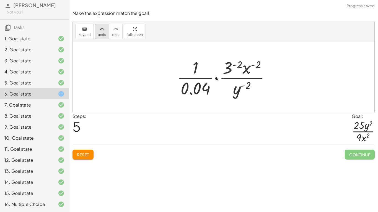
click at [99, 24] on button "undo undo" at bounding box center [102, 31] width 14 height 15
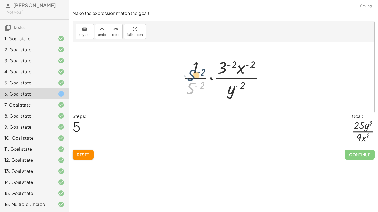
drag, startPoint x: 188, startPoint y: 87, endPoint x: 188, endPoint y: 72, distance: 15.2
click at [188, 72] on div at bounding box center [226, 77] width 92 height 43
drag, startPoint x: 224, startPoint y: 68, endPoint x: 182, endPoint y: 69, distance: 41.5
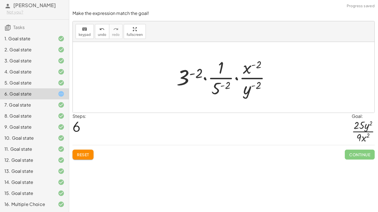
click at [222, 79] on div at bounding box center [226, 77] width 104 height 43
click at [222, 72] on div at bounding box center [226, 77] width 104 height 43
click at [221, 67] on div at bounding box center [226, 77] width 104 height 43
drag, startPoint x: 221, startPoint y: 92, endPoint x: 221, endPoint y: 76, distance: 16.9
click at [221, 76] on div at bounding box center [226, 77] width 104 height 43
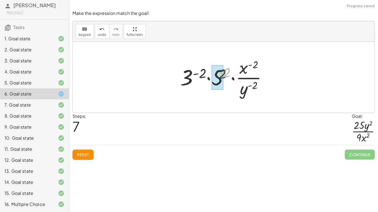
drag, startPoint x: 226, startPoint y: 72, endPoint x: 221, endPoint y: 73, distance: 5.5
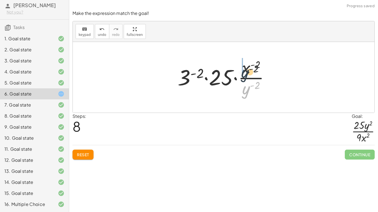
drag, startPoint x: 247, startPoint y: 90, endPoint x: 245, endPoint y: 72, distance: 17.5
click at [245, 72] on div at bounding box center [226, 77] width 102 height 43
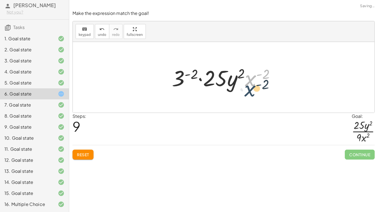
drag, startPoint x: 250, startPoint y: 76, endPoint x: 250, endPoint y: 87, distance: 10.3
click at [250, 87] on div at bounding box center [225, 77] width 113 height 28
click at [249, 87] on div at bounding box center [225, 77] width 113 height 28
drag, startPoint x: 250, startPoint y: 84, endPoint x: 217, endPoint y: 104, distance: 38.4
click at [217, 104] on div "( · 3 · x · 5 · y ) ( - 2 ) · 3 ( - 2 ) · x ( - 2 ) · 5 ( - 2 ) · y ( - 2 ) · ·…" at bounding box center [224, 77] width 302 height 71
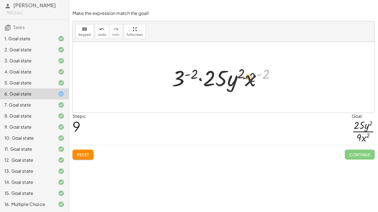
drag, startPoint x: 266, startPoint y: 75, endPoint x: 251, endPoint y: 79, distance: 14.8
click at [251, 79] on div at bounding box center [225, 77] width 113 height 28
drag, startPoint x: 250, startPoint y: 81, endPoint x: 276, endPoint y: 73, distance: 28.0
click at [276, 73] on div at bounding box center [225, 77] width 113 height 28
drag, startPoint x: 253, startPoint y: 77, endPoint x: 215, endPoint y: 90, distance: 40.5
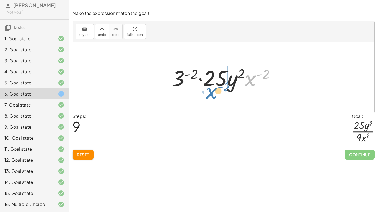
click at [215, 90] on div at bounding box center [225, 77] width 113 height 28
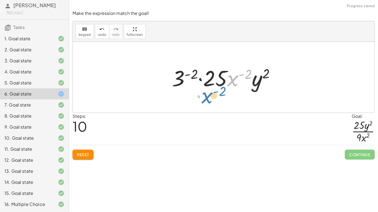
drag, startPoint x: 234, startPoint y: 78, endPoint x: 211, endPoint y: 98, distance: 29.8
click at [211, 98] on div "( · 3 · x · 5 · y ) ( - 2 ) · 3 ( - 2 ) · x ( - 2 ) · 5 ( - 2 ) · y ( - 2 ) · ·…" at bounding box center [224, 77] width 302 height 71
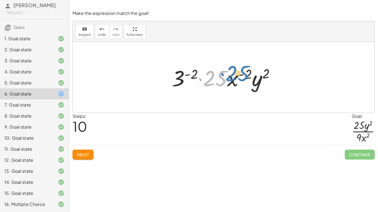
drag, startPoint x: 216, startPoint y: 79, endPoint x: 238, endPoint y: 75, distance: 22.5
click at [238, 75] on div at bounding box center [225, 77] width 113 height 28
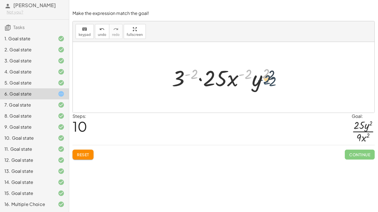
drag, startPoint x: 187, startPoint y: 74, endPoint x: 260, endPoint y: 79, distance: 73.0
click at [260, 79] on div at bounding box center [225, 77] width 113 height 28
drag, startPoint x: 176, startPoint y: 80, endPoint x: 258, endPoint y: 82, distance: 81.4
click at [258, 82] on div at bounding box center [225, 77] width 113 height 28
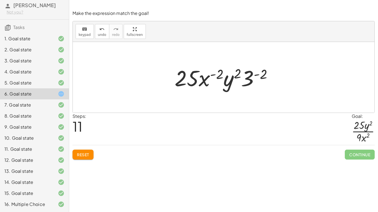
click at [77, 156] on span "Reset" at bounding box center [83, 154] width 12 height 5
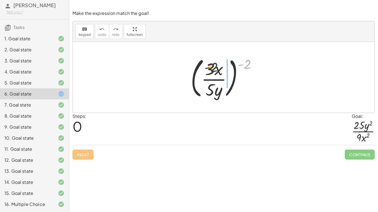
drag, startPoint x: 251, startPoint y: 59, endPoint x: 214, endPoint y: 70, distance: 38.2
click at [214, 70] on div at bounding box center [226, 78] width 76 height 46
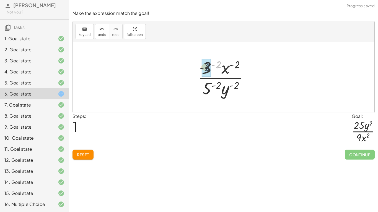
drag, startPoint x: 217, startPoint y: 63, endPoint x: 203, endPoint y: 66, distance: 14.4
drag, startPoint x: 224, startPoint y: 65, endPoint x: 220, endPoint y: 63, distance: 4.4
click at [220, 63] on div at bounding box center [226, 77] width 80 height 43
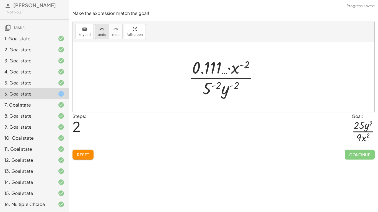
click at [102, 37] on span "undo" at bounding box center [102, 35] width 8 height 4
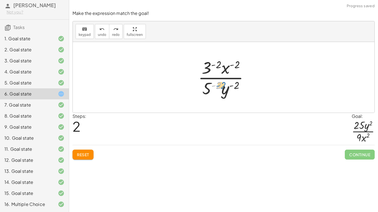
click at [220, 83] on div at bounding box center [225, 77] width 61 height 43
drag, startPoint x: 209, startPoint y: 89, endPoint x: 174, endPoint y: 82, distance: 35.7
drag, startPoint x: 206, startPoint y: 86, endPoint x: 187, endPoint y: 77, distance: 21.0
click at [187, 77] on div "( · 3 · x · 5 · y ) ( - 2 ) · 5 ( - 2 ) · 3 ( - 2 ) · x ( - 2 ) · 5 ( - 2 ) · y…" at bounding box center [224, 77] width 302 height 71
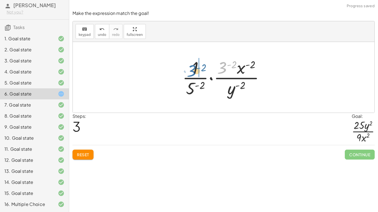
drag, startPoint x: 226, startPoint y: 69, endPoint x: 194, endPoint y: 72, distance: 32.2
click at [194, 72] on div at bounding box center [226, 77] width 92 height 43
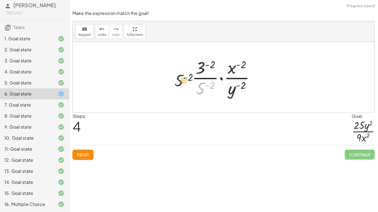
drag, startPoint x: 203, startPoint y: 85, endPoint x: 181, endPoint y: 77, distance: 23.9
drag, startPoint x: 199, startPoint y: 92, endPoint x: 187, endPoint y: 82, distance: 15.9
click at [187, 82] on div "( · 3 · x · 5 · y ) ( - 2 ) · 3 ( - 2 ) · x ( - 2 ) · 5 ( - 2 ) · y ( - 2 ) · ·…" at bounding box center [224, 77] width 80 height 45
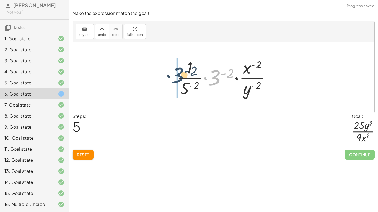
drag, startPoint x: 211, startPoint y: 81, endPoint x: 166, endPoint y: 82, distance: 45.1
click at [166, 82] on div "( · 3 · x · 5 · y ) ( - 2 ) · 3 ( - 2 ) · x ( - 2 ) · 5 ( - 2 ) · y ( - 2 ) · ·…" at bounding box center [224, 77] width 302 height 71
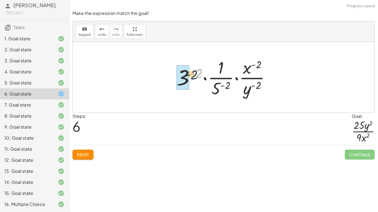
drag, startPoint x: 199, startPoint y: 74, endPoint x: 191, endPoint y: 76, distance: 9.0
click at [191, 76] on div at bounding box center [226, 77] width 104 height 43
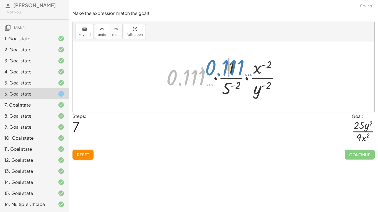
drag, startPoint x: 183, startPoint y: 78, endPoint x: 222, endPoint y: 69, distance: 40.2
click at [222, 69] on div at bounding box center [226, 77] width 124 height 43
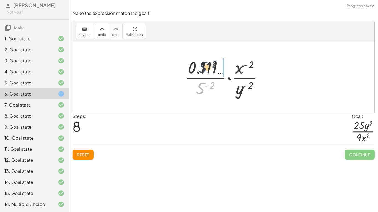
drag, startPoint x: 202, startPoint y: 86, endPoint x: 204, endPoint y: 64, distance: 21.4
click at [204, 64] on div at bounding box center [226, 77] width 89 height 43
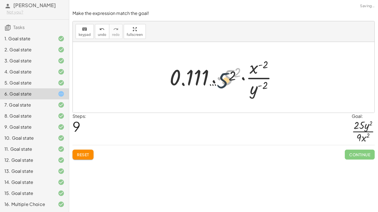
drag, startPoint x: 232, startPoint y: 74, endPoint x: 226, endPoint y: 79, distance: 8.0
click at [226, 79] on div at bounding box center [225, 77] width 117 height 43
drag, startPoint x: 237, startPoint y: 74, endPoint x: 227, endPoint y: 77, distance: 11.0
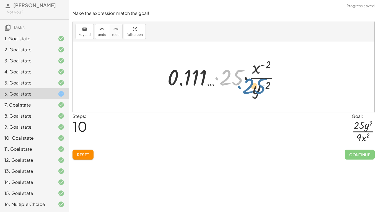
drag, startPoint x: 229, startPoint y: 79, endPoint x: 252, endPoint y: 87, distance: 24.6
click at [252, 87] on div at bounding box center [226, 77] width 122 height 43
drag, startPoint x: 221, startPoint y: 79, endPoint x: 253, endPoint y: 70, distance: 33.5
click at [253, 70] on div at bounding box center [226, 77] width 122 height 43
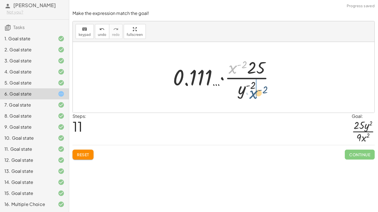
drag, startPoint x: 232, startPoint y: 69, endPoint x: 252, endPoint y: 94, distance: 32.5
click at [252, 94] on div at bounding box center [225, 77] width 111 height 43
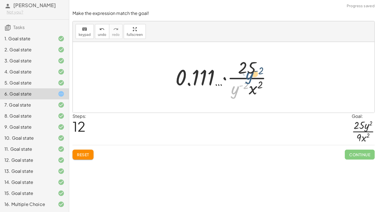
drag, startPoint x: 234, startPoint y: 90, endPoint x: 250, endPoint y: 74, distance: 22.1
click at [250, 74] on div at bounding box center [226, 77] width 106 height 43
drag, startPoint x: 236, startPoint y: 88, endPoint x: 262, endPoint y: 68, distance: 32.9
click at [262, 68] on div at bounding box center [226, 77] width 106 height 43
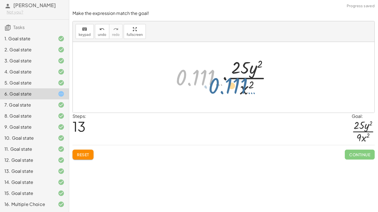
drag, startPoint x: 200, startPoint y: 80, endPoint x: 235, endPoint y: 88, distance: 36.2
click at [235, 88] on div at bounding box center [226, 77] width 106 height 43
drag, startPoint x: 192, startPoint y: 78, endPoint x: 236, endPoint y: 90, distance: 45.8
click at [236, 90] on div at bounding box center [226, 77] width 106 height 43
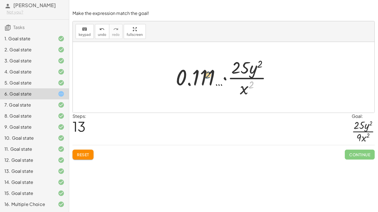
drag, startPoint x: 252, startPoint y: 84, endPoint x: 207, endPoint y: 74, distance: 46.5
click at [207, 74] on div at bounding box center [226, 77] width 106 height 43
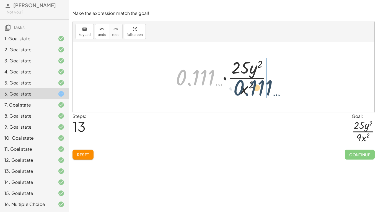
drag, startPoint x: 199, startPoint y: 78, endPoint x: 257, endPoint y: 89, distance: 59.1
click at [257, 89] on div at bounding box center [226, 77] width 106 height 43
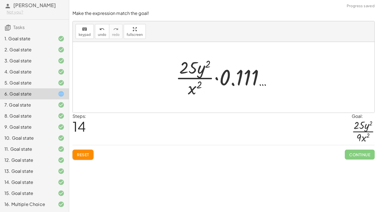
click at [236, 81] on div at bounding box center [226, 77] width 106 height 43
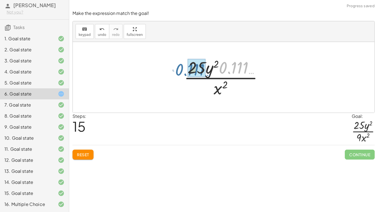
drag, startPoint x: 240, startPoint y: 67, endPoint x: 200, endPoint y: 68, distance: 40.7
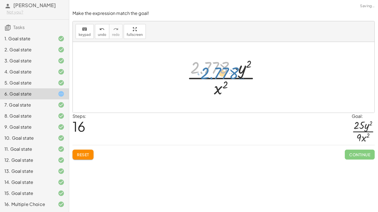
drag, startPoint x: 210, startPoint y: 67, endPoint x: 220, endPoint y: 72, distance: 11.1
click at [220, 72] on div at bounding box center [226, 77] width 84 height 43
drag, startPoint x: 248, startPoint y: 64, endPoint x: 219, endPoint y: 68, distance: 29.6
click at [219, 68] on div at bounding box center [226, 77] width 84 height 43
drag, startPoint x: 239, startPoint y: 71, endPoint x: 204, endPoint y: 70, distance: 35.1
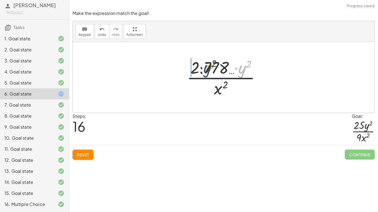
click at [204, 70] on div at bounding box center [226, 77] width 84 height 43
click at [246, 77] on div at bounding box center [226, 77] width 80 height 43
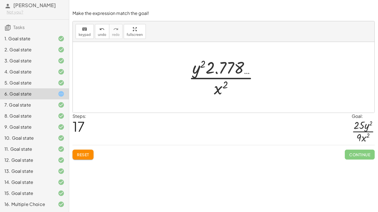
click at [87, 153] on span "Reset" at bounding box center [83, 154] width 12 height 5
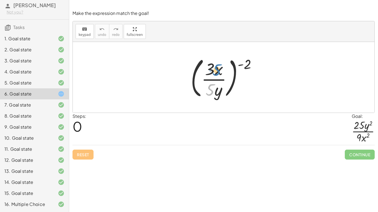
drag, startPoint x: 214, startPoint y: 92, endPoint x: 224, endPoint y: 74, distance: 20.3
click at [224, 74] on div at bounding box center [226, 78] width 76 height 46
drag, startPoint x: 212, startPoint y: 92, endPoint x: 209, endPoint y: 73, distance: 19.7
click at [209, 73] on div at bounding box center [226, 78] width 76 height 46
drag, startPoint x: 246, startPoint y: 65, endPoint x: 220, endPoint y: 96, distance: 40.4
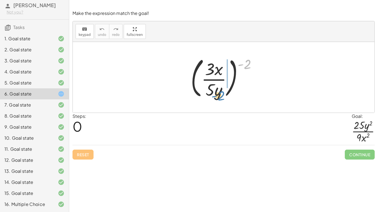
click at [220, 96] on div at bounding box center [226, 78] width 76 height 46
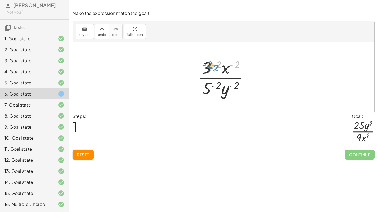
drag, startPoint x: 238, startPoint y: 64, endPoint x: 213, endPoint y: 67, distance: 25.1
click at [213, 67] on div at bounding box center [225, 77] width 61 height 43
click at [90, 151] on button "Reset" at bounding box center [82, 155] width 21 height 10
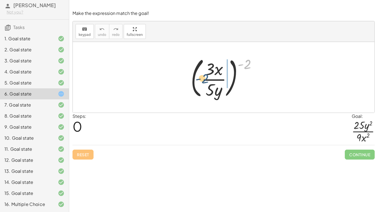
drag, startPoint x: 248, startPoint y: 66, endPoint x: 206, endPoint y: 81, distance: 44.8
click at [206, 81] on div at bounding box center [226, 78] width 76 height 46
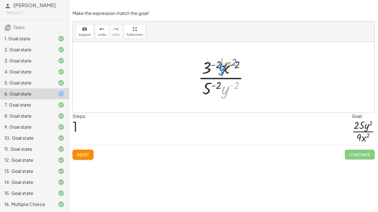
drag, startPoint x: 224, startPoint y: 91, endPoint x: 222, endPoint y: 68, distance: 23.4
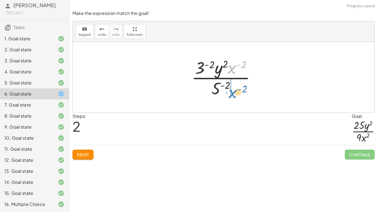
drag, startPoint x: 231, startPoint y: 71, endPoint x: 232, endPoint y: 94, distance: 23.5
click at [232, 94] on div at bounding box center [226, 77] width 74 height 43
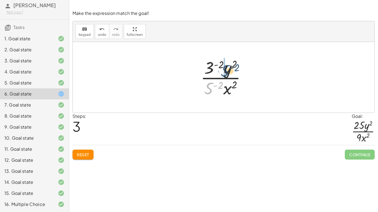
drag, startPoint x: 207, startPoint y: 90, endPoint x: 222, endPoint y: 71, distance: 23.8
click at [222, 71] on div at bounding box center [225, 77] width 55 height 43
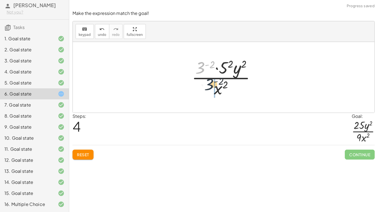
drag, startPoint x: 201, startPoint y: 68, endPoint x: 209, endPoint y: 88, distance: 21.3
click at [209, 88] on div at bounding box center [226, 77] width 74 height 43
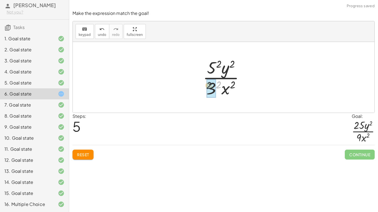
drag, startPoint x: 219, startPoint y: 84, endPoint x: 210, endPoint y: 86, distance: 9.3
drag, startPoint x: 219, startPoint y: 61, endPoint x: 214, endPoint y: 63, distance: 5.8
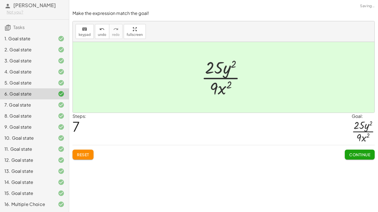
click at [356, 157] on span "Continue" at bounding box center [359, 154] width 21 height 5
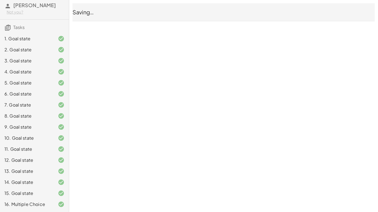
click at [13, 79] on div "5. Goal state" at bounding box center [34, 82] width 69 height 11
